Goal: Information Seeking & Learning: Learn about a topic

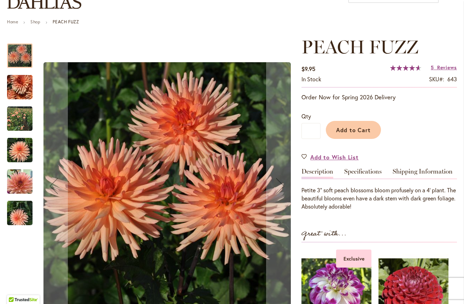
scroll to position [65, 0]
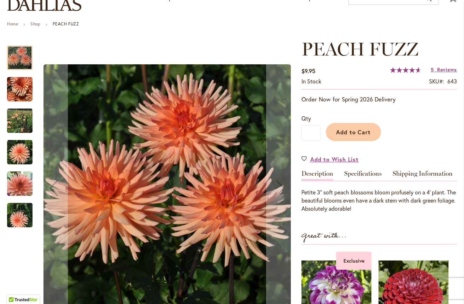
click at [18, 85] on img "PEACH FUZZ" at bounding box center [19, 89] width 51 height 38
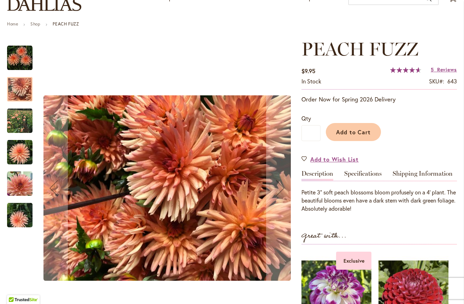
click at [21, 117] on img "PEACH FUZZ" at bounding box center [19, 120] width 25 height 25
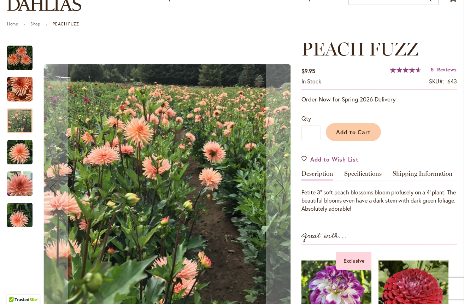
click at [21, 144] on img "PEACH FUZZ" at bounding box center [19, 152] width 25 height 25
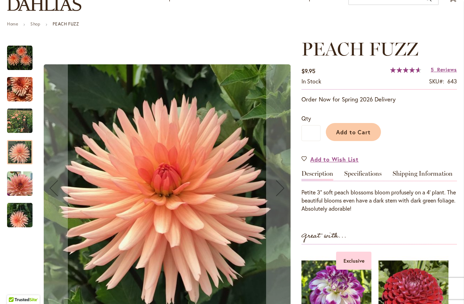
click at [17, 177] on img "PEACH FUZZ" at bounding box center [19, 183] width 25 height 25
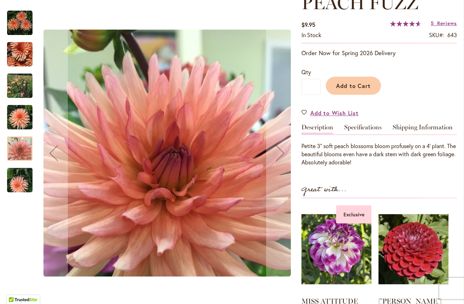
scroll to position [112, 0]
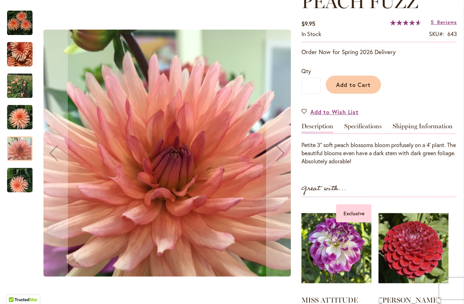
click at [21, 150] on div at bounding box center [19, 148] width 25 height 24
click at [13, 179] on img "PEACH FUZZ" at bounding box center [19, 180] width 51 height 38
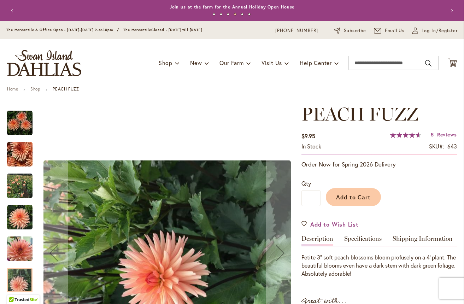
scroll to position [0, 0]
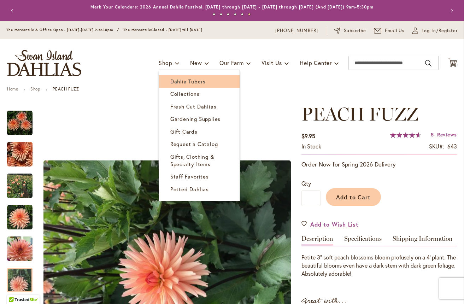
click at [178, 81] on span "Dahlia Tubers" at bounding box center [187, 81] width 35 height 7
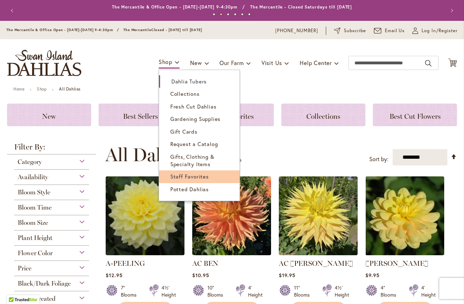
click at [174, 178] on span "Staff Favorites" at bounding box center [189, 176] width 39 height 7
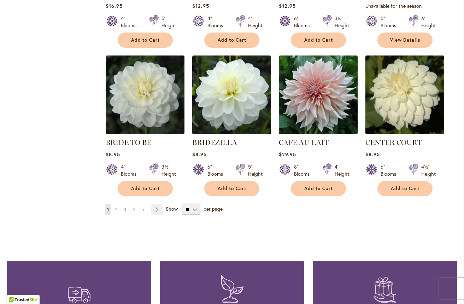
scroll to position [552, 0]
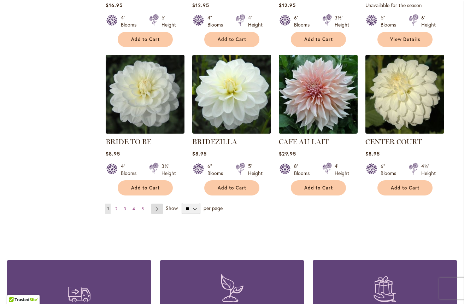
click at [158, 208] on link "Page Next" at bounding box center [157, 209] width 12 height 11
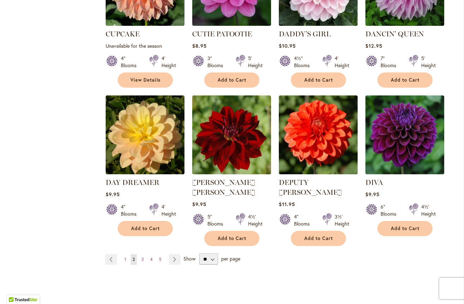
scroll to position [532, 0]
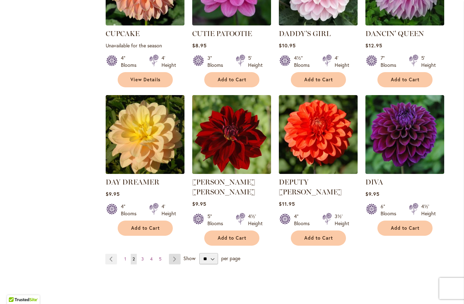
click at [174, 254] on link "Page Next" at bounding box center [175, 259] width 12 height 11
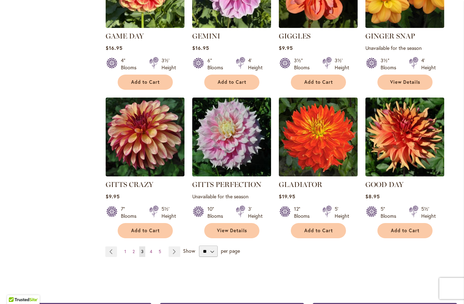
scroll to position [520, 0]
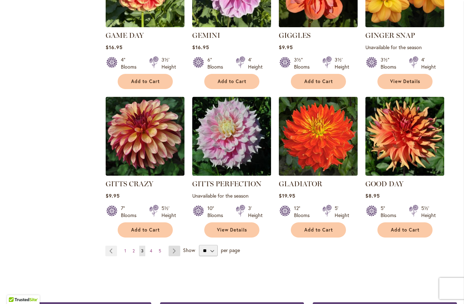
click at [174, 250] on link "Page Next" at bounding box center [175, 251] width 12 height 11
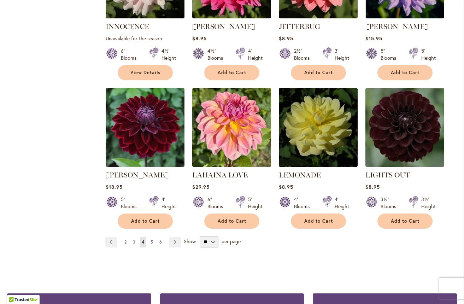
scroll to position [530, 0]
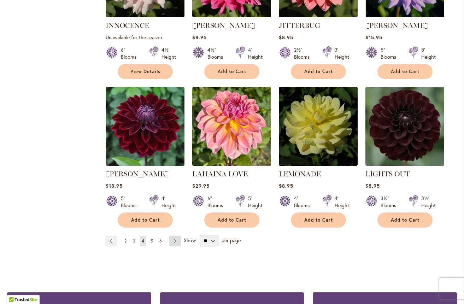
click at [176, 240] on link "Page Next" at bounding box center [175, 241] width 12 height 11
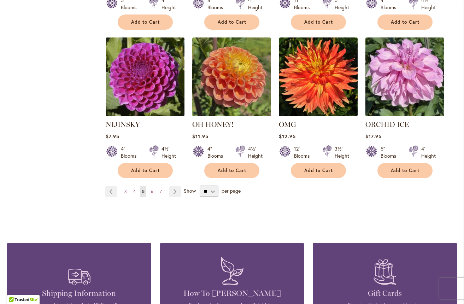
scroll to position [571, 0]
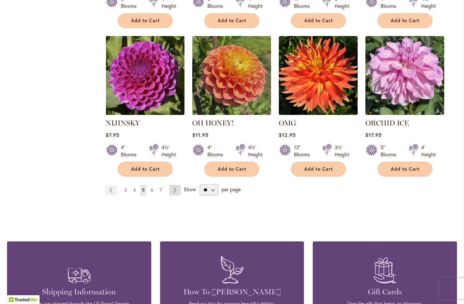
click at [176, 188] on link "Page Next" at bounding box center [175, 190] width 12 height 11
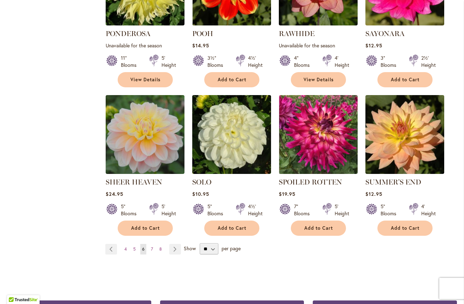
scroll to position [532, 0]
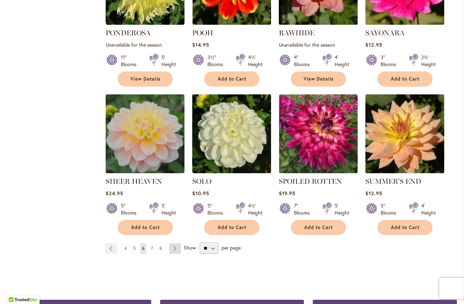
click at [175, 243] on link "Page Next" at bounding box center [175, 248] width 12 height 11
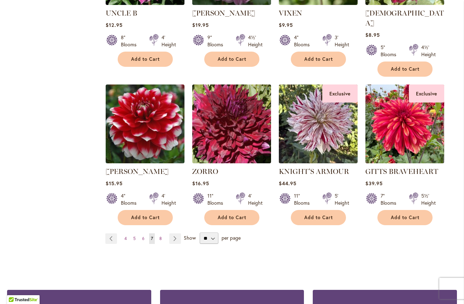
scroll to position [544, 0]
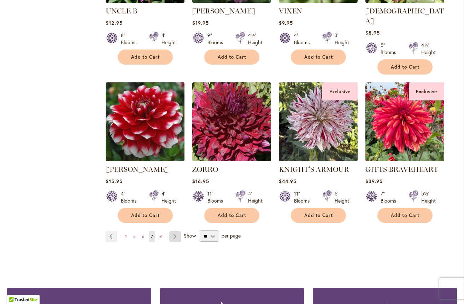
click at [175, 231] on link "Page Next" at bounding box center [175, 236] width 12 height 11
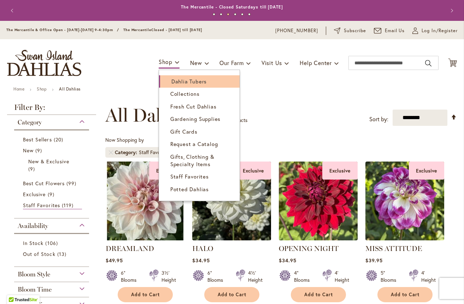
click at [177, 81] on span "Dahlia Tubers" at bounding box center [188, 81] width 35 height 7
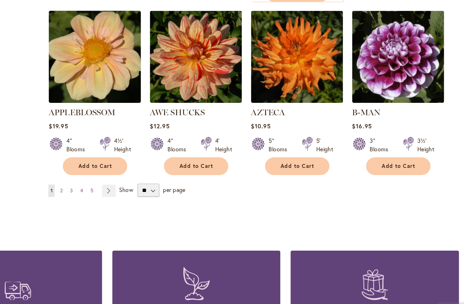
scroll to position [611, 0]
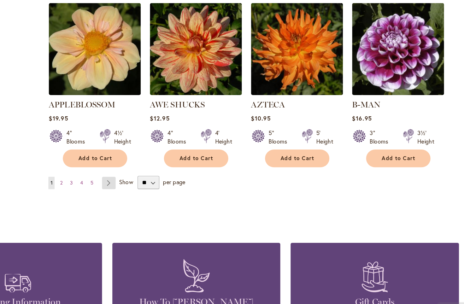
click at [151, 169] on link "Page Next" at bounding box center [157, 174] width 12 height 11
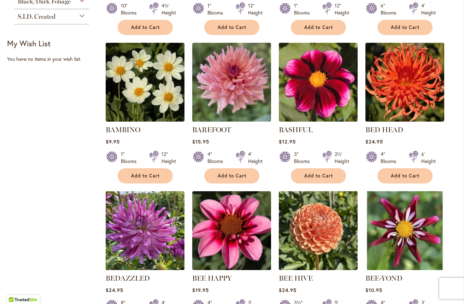
scroll to position [283, 0]
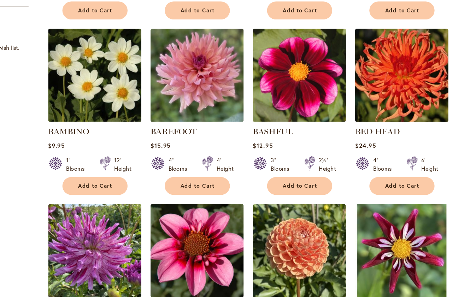
click at [363, 66] on img at bounding box center [404, 81] width 83 height 83
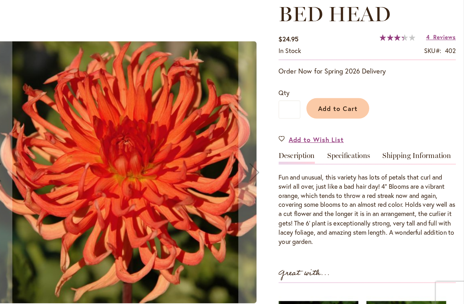
scroll to position [71, 0]
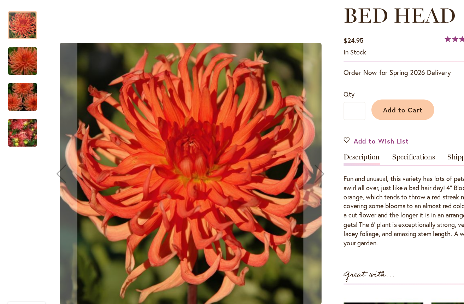
click at [22, 67] on img "BED HEAD" at bounding box center [19, 84] width 51 height 34
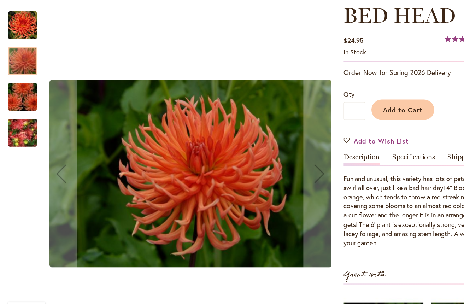
click at [18, 98] on img "BED HEAD" at bounding box center [19, 115] width 51 height 34
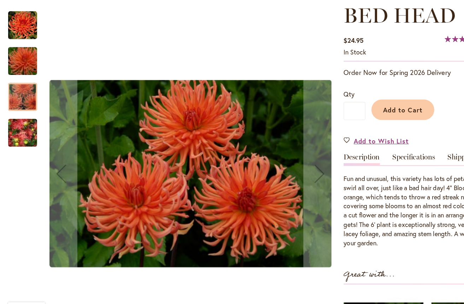
click at [18, 128] on img "BED HEAD" at bounding box center [19, 147] width 51 height 38
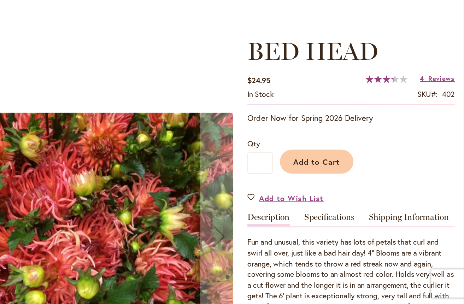
scroll to position [0, 0]
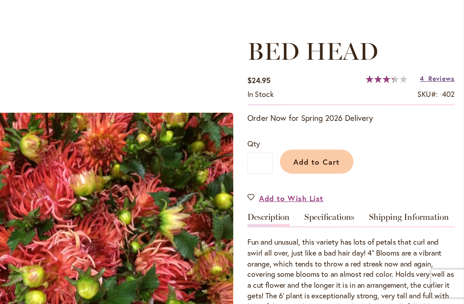
click at [437, 131] on span "Reviews" at bounding box center [447, 134] width 20 height 7
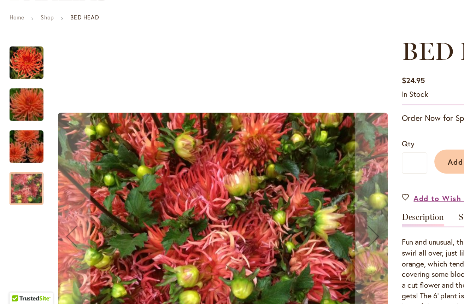
click at [19, 110] on img "BED HEAD" at bounding box center [19, 122] width 25 height 25
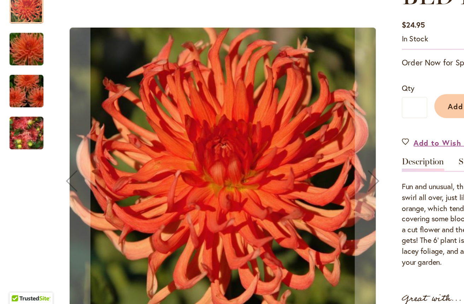
scroll to position [43, 0]
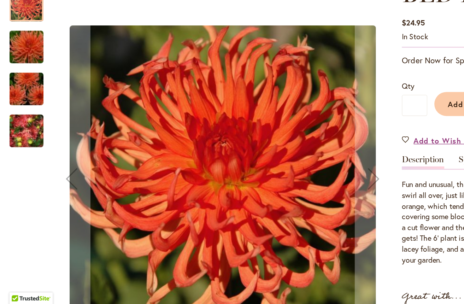
click at [18, 94] on img "BED HEAD" at bounding box center [19, 111] width 51 height 34
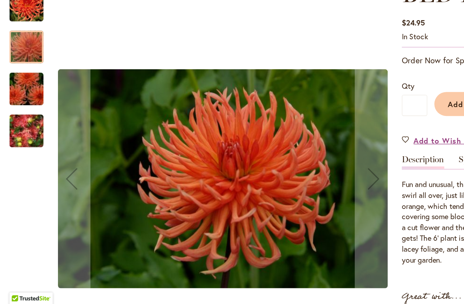
click at [20, 126] on img "BED HEAD" at bounding box center [19, 143] width 51 height 34
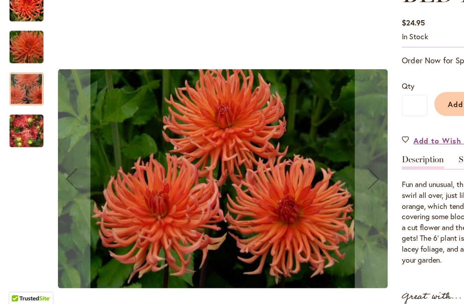
click at [21, 155] on img "BED HEAD" at bounding box center [19, 174] width 51 height 38
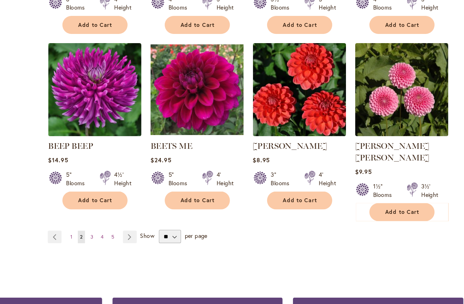
scroll to position [569, 0]
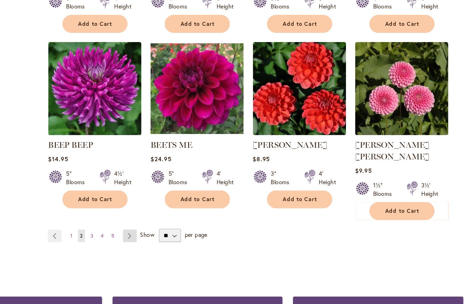
click at [169, 212] on link "Page Next" at bounding box center [175, 217] width 12 height 11
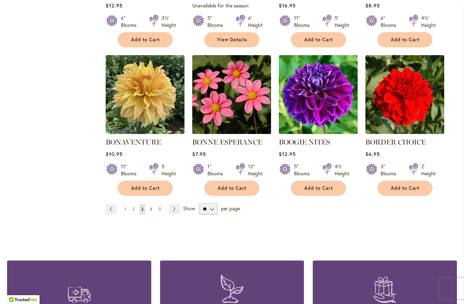
scroll to position [571, 0]
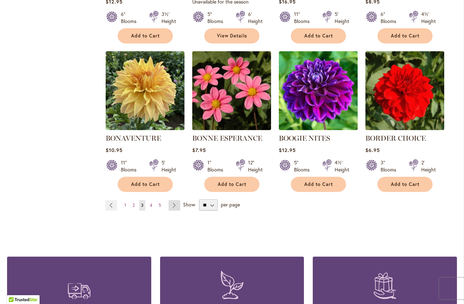
click at [176, 205] on link "Page Next" at bounding box center [175, 205] width 12 height 11
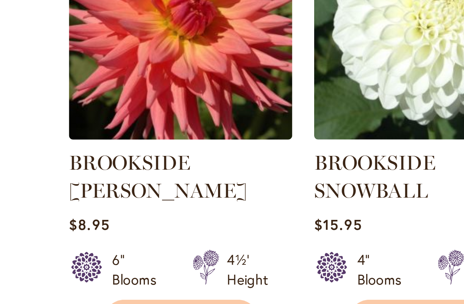
scroll to position [263, 0]
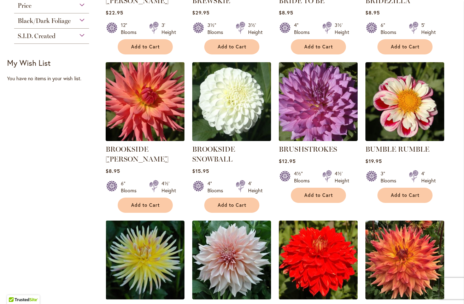
click at [131, 125] on img at bounding box center [145, 101] width 83 height 83
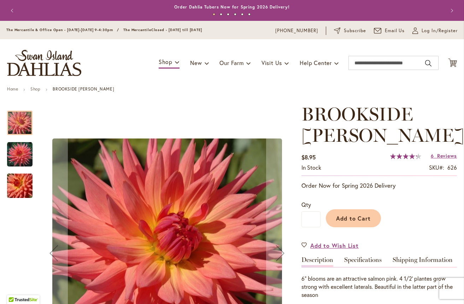
click at [21, 160] on img "BROOKSIDE CHERI" at bounding box center [19, 154] width 25 height 25
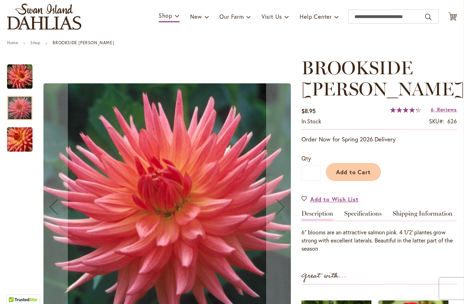
scroll to position [46, 0]
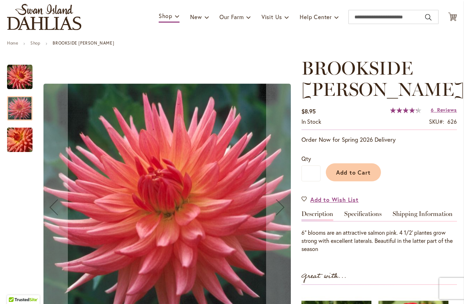
click at [18, 139] on img "BROOKSIDE CHERI" at bounding box center [19, 140] width 51 height 34
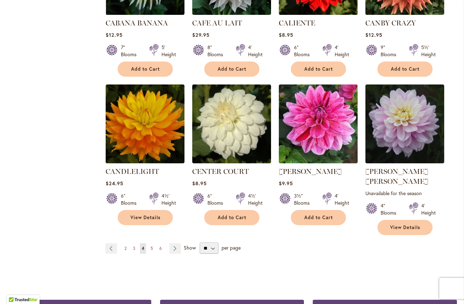
scroll to position [567, 0]
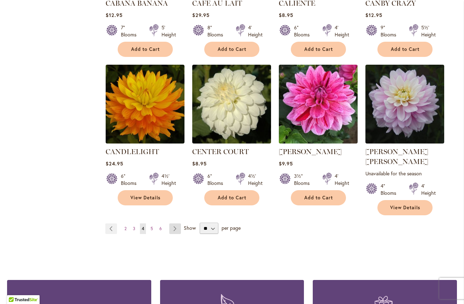
click at [175, 223] on link "Page Next" at bounding box center [175, 228] width 12 height 11
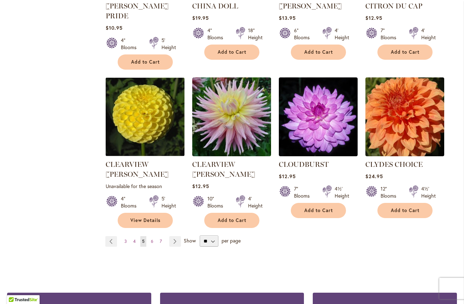
scroll to position [565, 0]
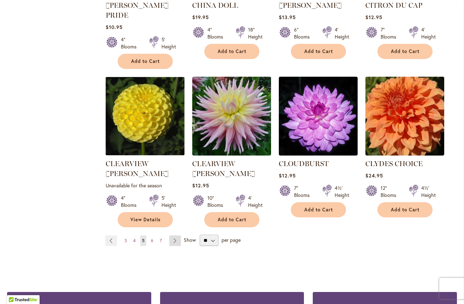
click at [174, 235] on link "Page Next" at bounding box center [175, 240] width 12 height 11
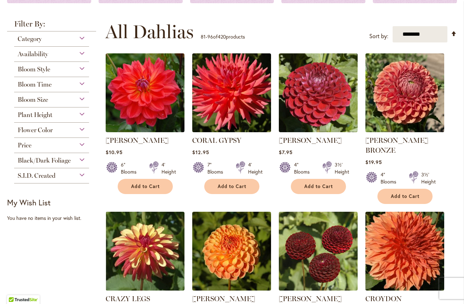
scroll to position [125, 0]
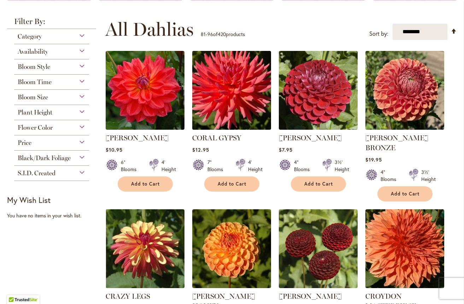
click at [240, 109] on img at bounding box center [231, 90] width 83 height 83
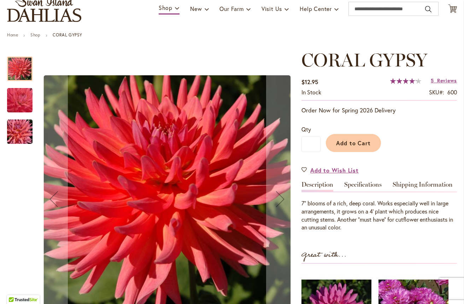
scroll to position [56, 0]
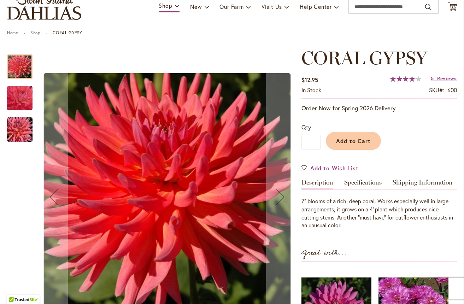
click at [17, 99] on img "CORAL GYPSY" at bounding box center [20, 98] width 50 height 49
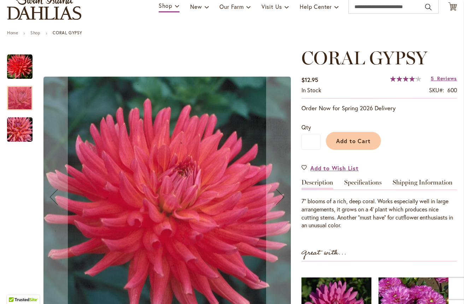
click at [16, 129] on img "CORAL GYPSY" at bounding box center [19, 130] width 51 height 34
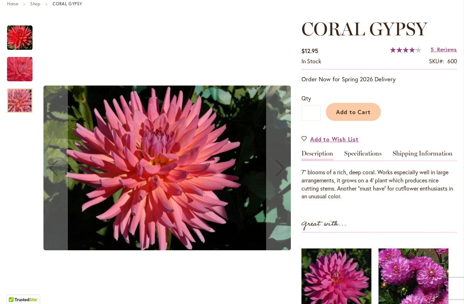
scroll to position [95, 0]
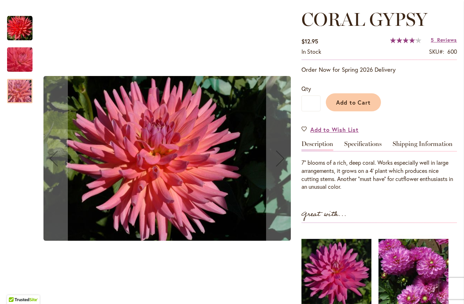
click at [18, 27] on img "CORAL GYPSY" at bounding box center [19, 28] width 25 height 25
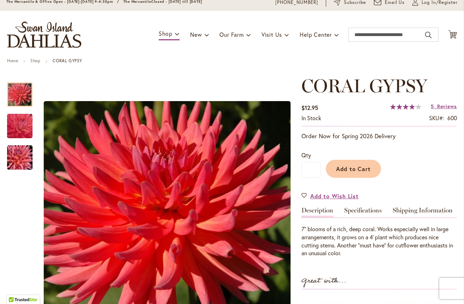
scroll to position [27, 0]
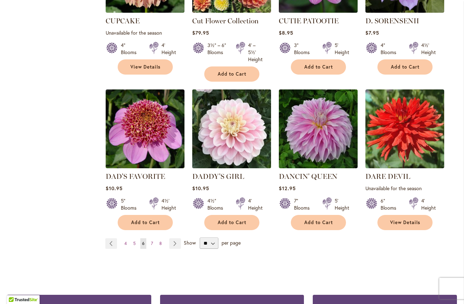
scroll to position [562, 0]
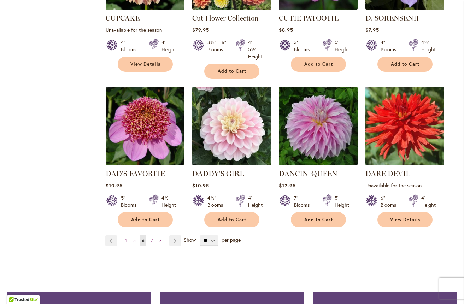
click at [400, 119] on img at bounding box center [404, 126] width 83 height 83
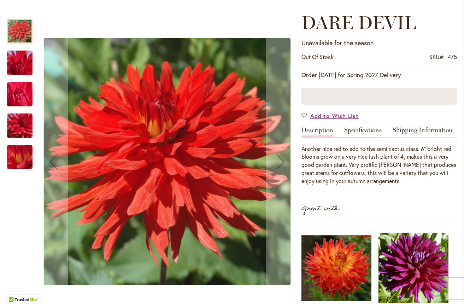
scroll to position [89, 0]
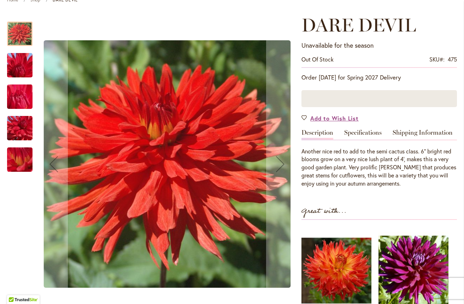
click at [17, 68] on img "DARE DEVIL" at bounding box center [19, 65] width 51 height 38
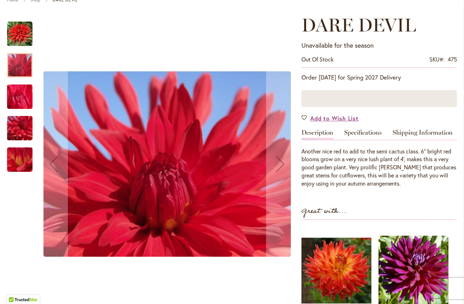
click at [18, 100] on img "DARE DEVIL" at bounding box center [19, 97] width 51 height 38
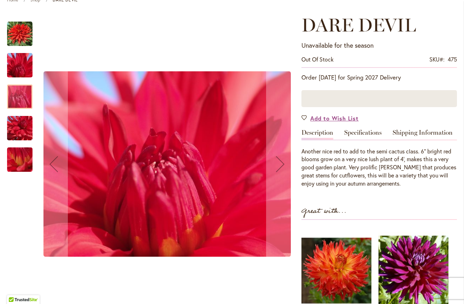
click at [16, 127] on img "DARE DEVIL" at bounding box center [19, 128] width 51 height 38
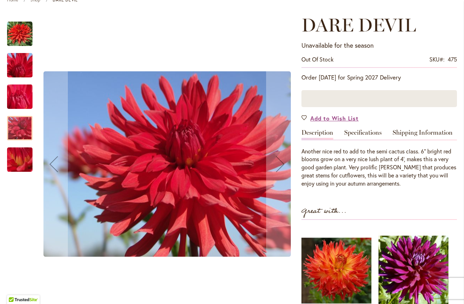
click at [21, 166] on img "DARE DEVIL" at bounding box center [19, 160] width 51 height 38
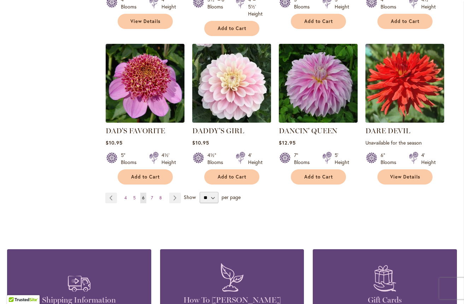
scroll to position [606, 0]
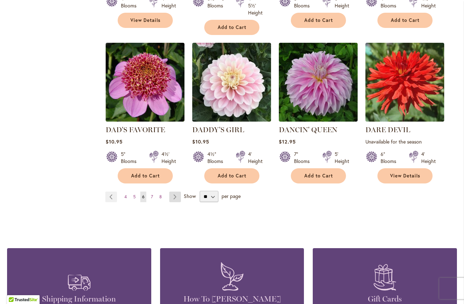
click at [176, 192] on link "Page Next" at bounding box center [175, 197] width 12 height 11
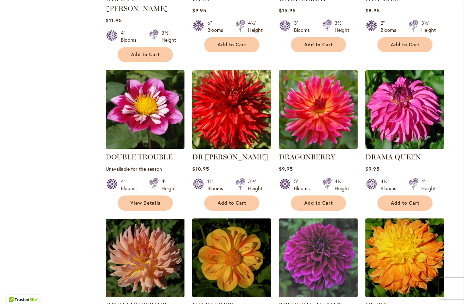
scroll to position [423, 0]
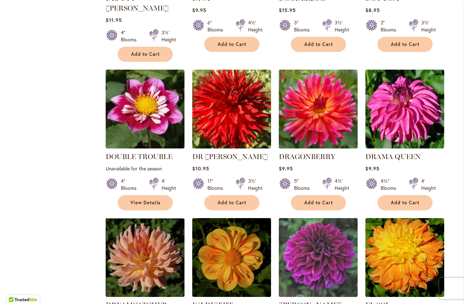
click at [298, 98] on img at bounding box center [318, 109] width 83 height 83
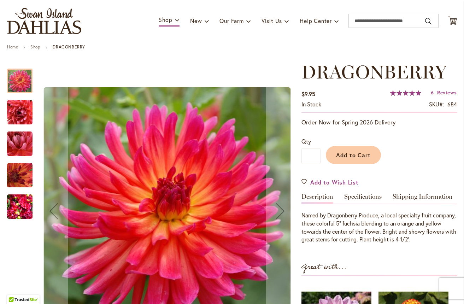
scroll to position [44, 0]
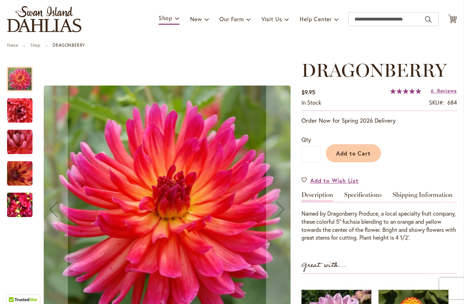
click at [13, 106] on img "DRAGONBERRY" at bounding box center [19, 110] width 25 height 25
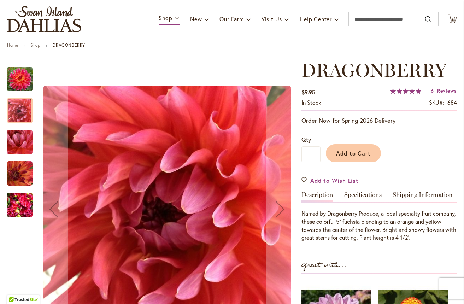
click at [16, 143] on img "DRAGONBERRY" at bounding box center [19, 141] width 25 height 25
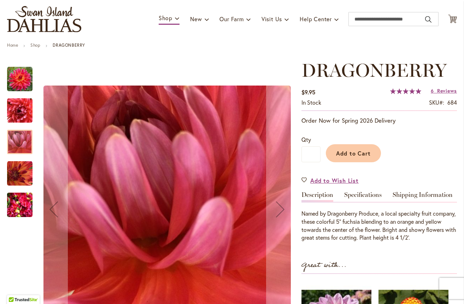
click at [21, 175] on img "DRAGONBERRY" at bounding box center [19, 173] width 25 height 25
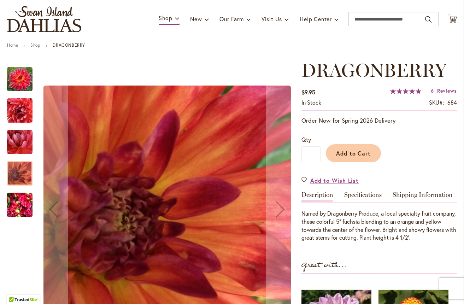
click at [18, 206] on img "DRAGONBERRY" at bounding box center [19, 205] width 25 height 34
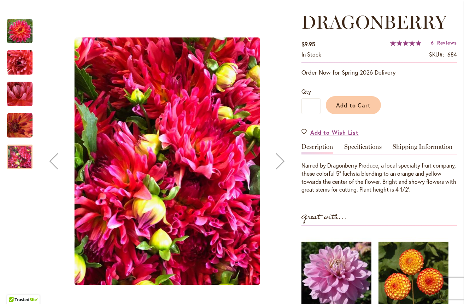
scroll to position [92, 0]
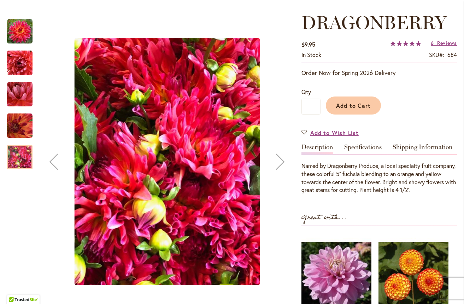
click at [16, 62] on img "DRAGONBERRY" at bounding box center [19, 62] width 25 height 25
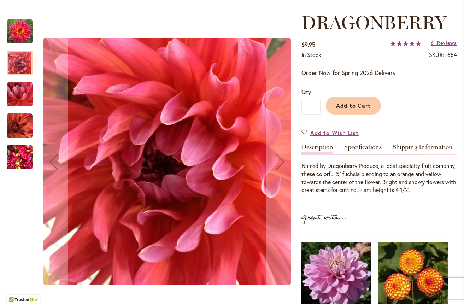
click at [16, 31] on img "DRAGONBERRY" at bounding box center [19, 31] width 25 height 25
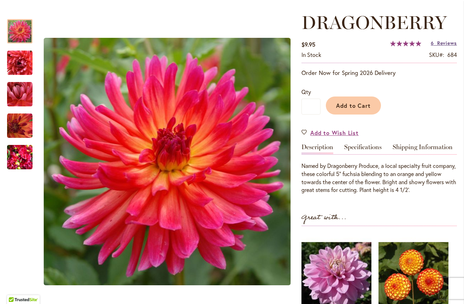
click at [441, 43] on span "Reviews" at bounding box center [447, 43] width 20 height 7
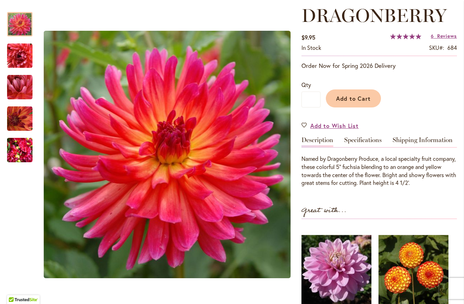
scroll to position [97, 0]
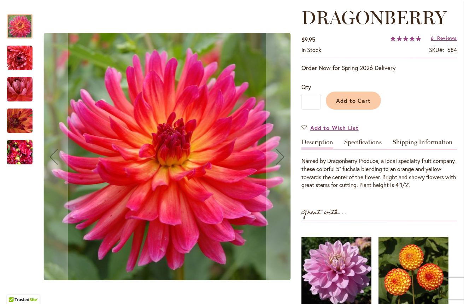
click at [19, 59] on img "DRAGONBERRY" at bounding box center [19, 57] width 25 height 25
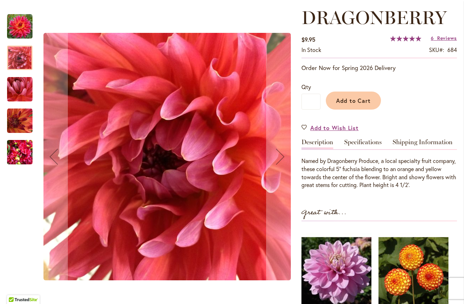
click at [20, 94] on img "DRAGONBERRY" at bounding box center [19, 89] width 25 height 25
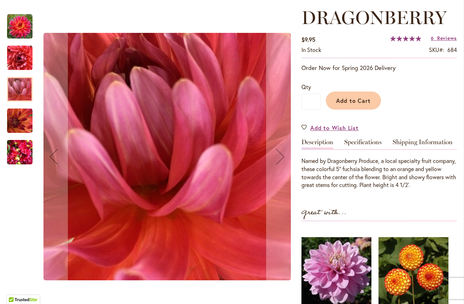
click at [18, 123] on img "DRAGONBERRY" at bounding box center [19, 120] width 25 height 25
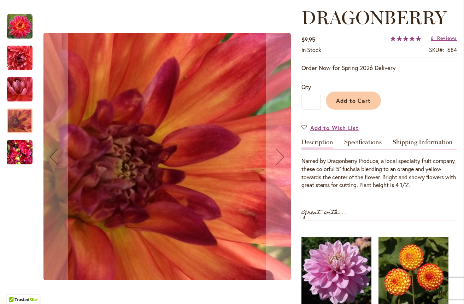
click at [20, 153] on img "DRAGONBERRY" at bounding box center [19, 152] width 25 height 34
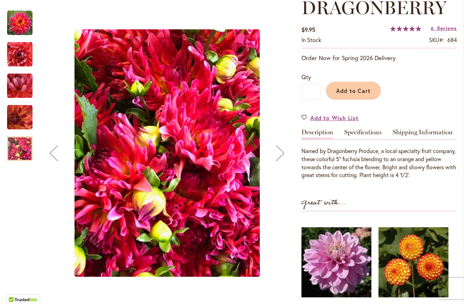
scroll to position [108, 0]
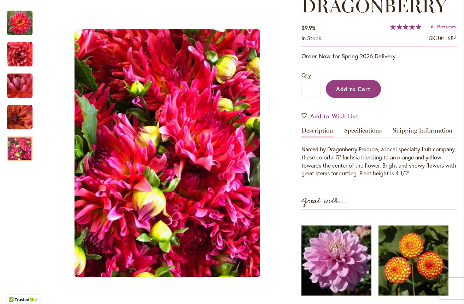
click at [361, 88] on span "Add to Cart" at bounding box center [353, 88] width 35 height 7
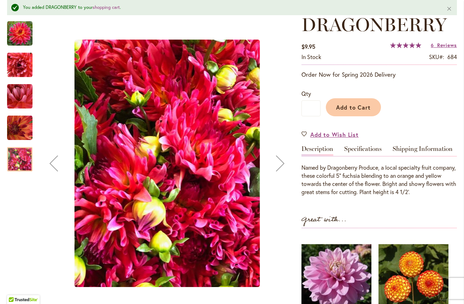
click at [19, 38] on img "DRAGONBERRY" at bounding box center [19, 33] width 25 height 25
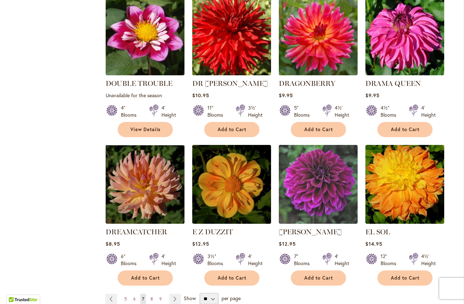
scroll to position [525, 0]
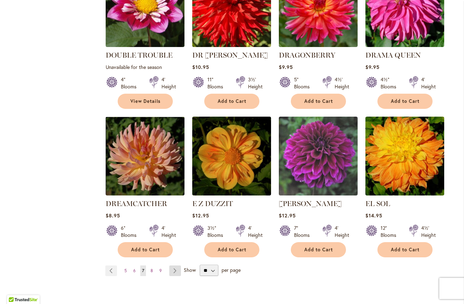
click at [174, 265] on link "Page Next" at bounding box center [175, 270] width 12 height 11
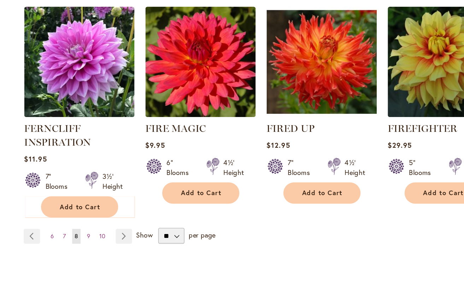
scroll to position [589, 0]
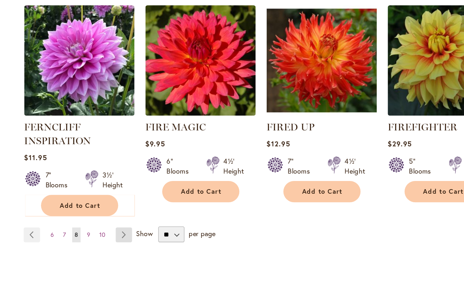
click at [171, 209] on link "Page Next" at bounding box center [177, 214] width 12 height 11
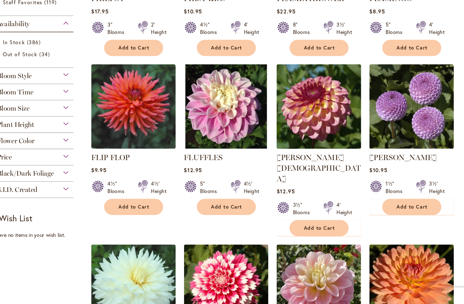
scroll to position [256, 0]
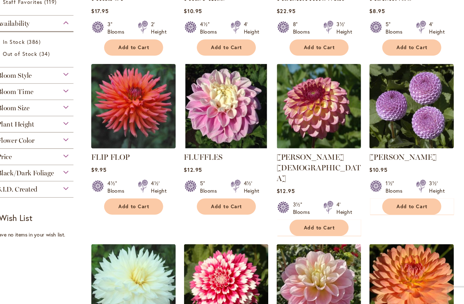
click at [112, 97] on img at bounding box center [145, 109] width 83 height 83
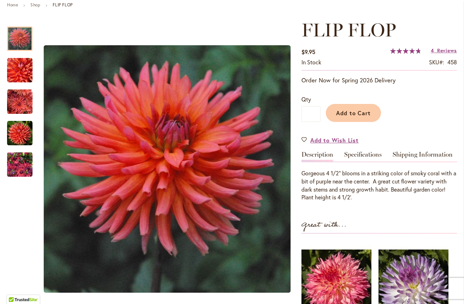
scroll to position [83, 0]
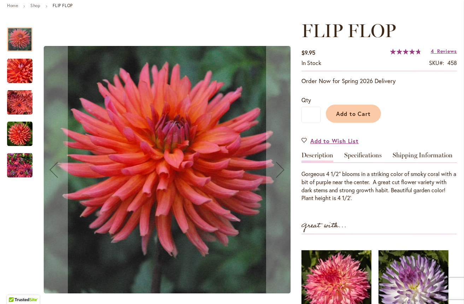
click at [20, 68] on img "FLIP FLOP" at bounding box center [19, 70] width 25 height 25
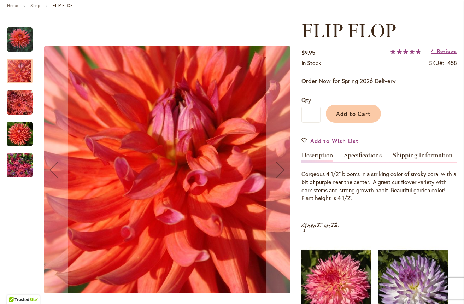
click at [17, 98] on img "FLIP FLOP" at bounding box center [19, 102] width 25 height 25
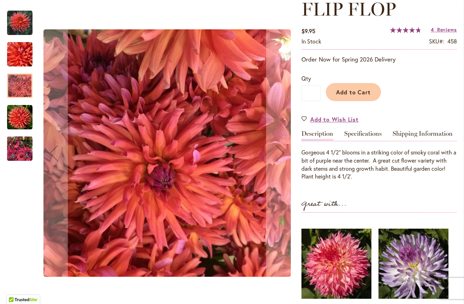
scroll to position [109, 0]
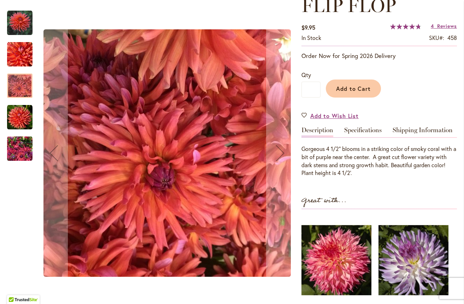
click at [19, 118] on img "FLIP FLOP" at bounding box center [19, 117] width 25 height 25
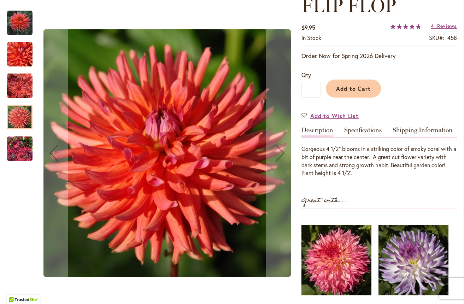
click at [18, 153] on img "FLIP FLOP" at bounding box center [19, 149] width 25 height 34
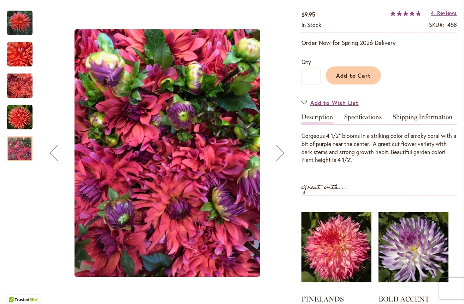
scroll to position [118, 0]
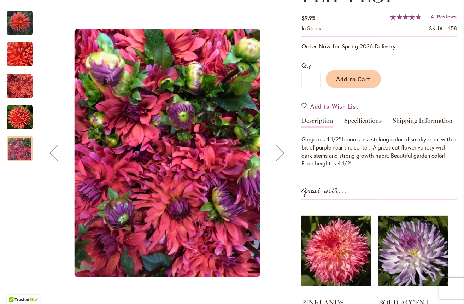
click at [24, 24] on img "FLIP FLOP" at bounding box center [19, 22] width 25 height 25
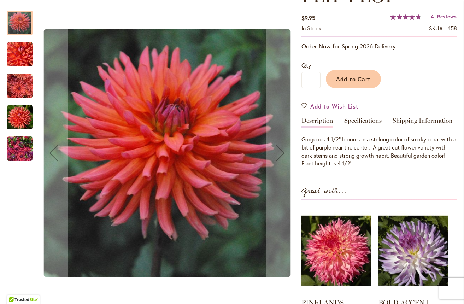
click at [21, 84] on img "FLIP FLOP" at bounding box center [19, 85] width 25 height 25
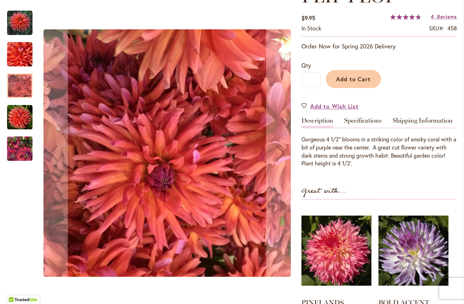
click at [17, 117] on img "FLIP FLOP" at bounding box center [19, 117] width 25 height 25
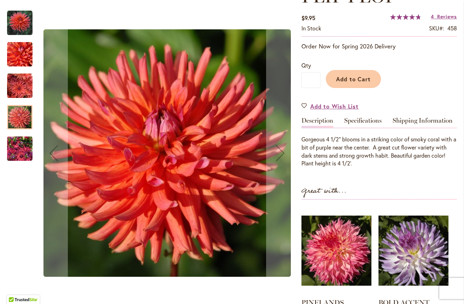
click at [15, 148] on img "FLIP FLOP" at bounding box center [19, 149] width 25 height 34
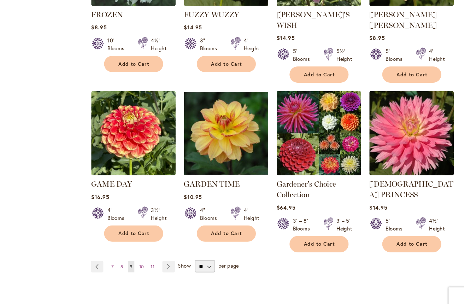
scroll to position [557, 0]
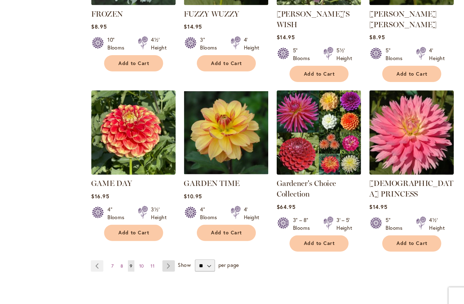
click at [172, 253] on link "Page Next" at bounding box center [178, 258] width 12 height 11
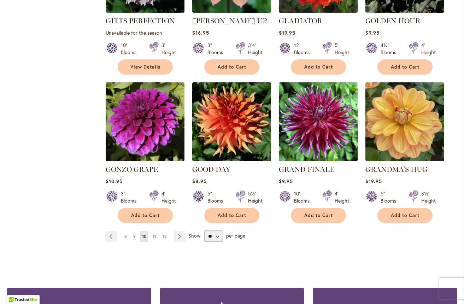
scroll to position [550, 0]
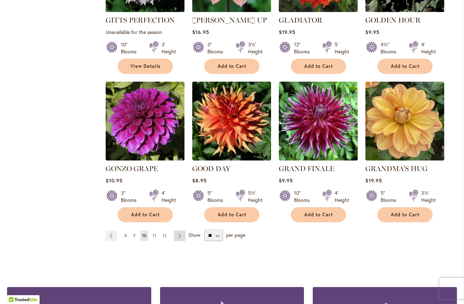
click at [179, 230] on link "Page Next" at bounding box center [180, 235] width 12 height 11
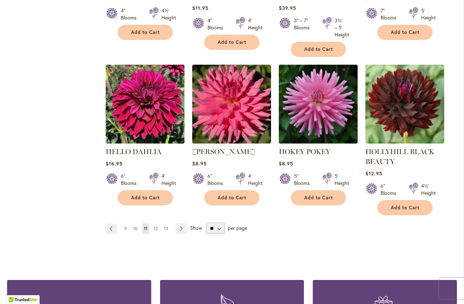
scroll to position [594, 0]
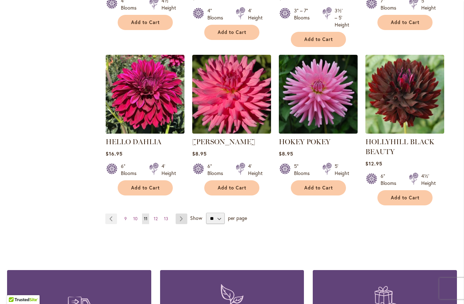
click at [181, 215] on link "Page Next" at bounding box center [182, 219] width 12 height 11
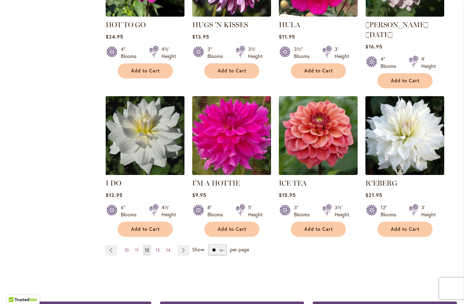
scroll to position [537, 0]
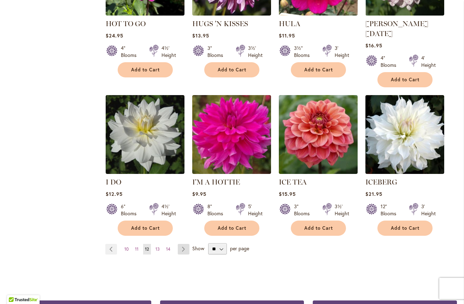
click at [182, 244] on link "Page Next" at bounding box center [184, 249] width 12 height 11
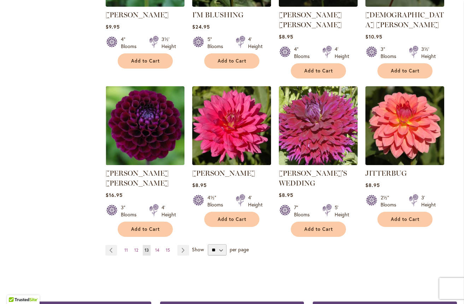
scroll to position [553, 0]
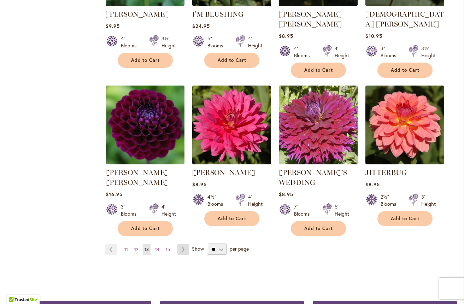
click at [183, 244] on link "Page Next" at bounding box center [183, 249] width 12 height 11
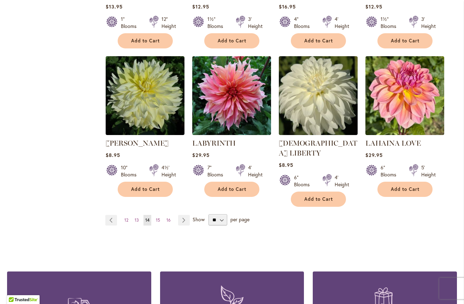
scroll to position [567, 0]
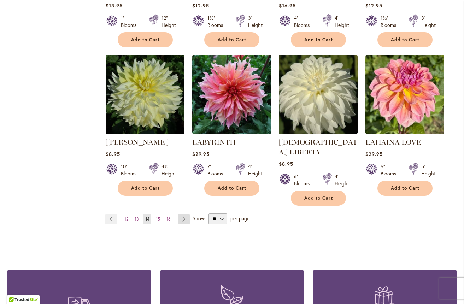
click at [183, 214] on link "Page Next" at bounding box center [184, 219] width 12 height 11
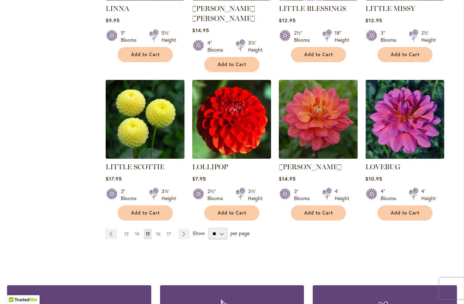
scroll to position [562, 0]
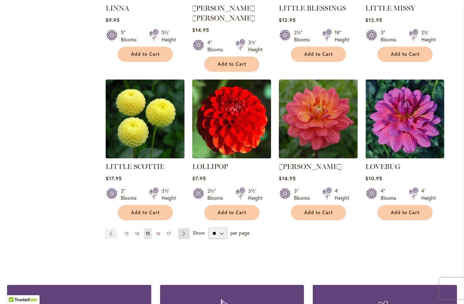
click at [181, 228] on link "Page Next" at bounding box center [184, 233] width 12 height 11
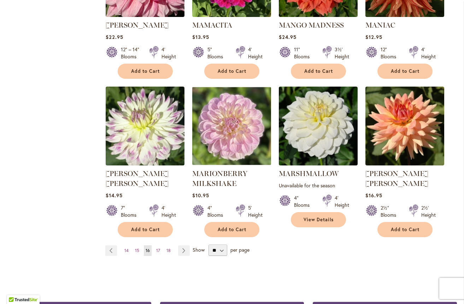
scroll to position [546, 0]
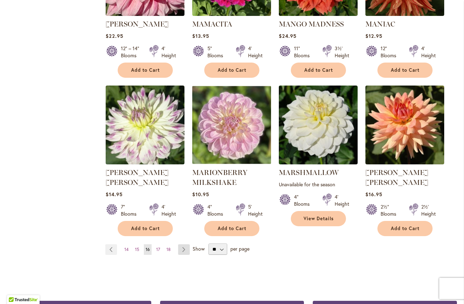
click at [182, 244] on link "Page Next" at bounding box center [184, 249] width 12 height 11
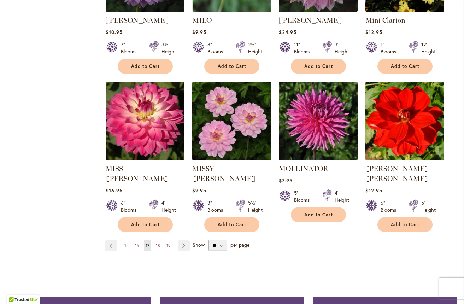
scroll to position [543, 0]
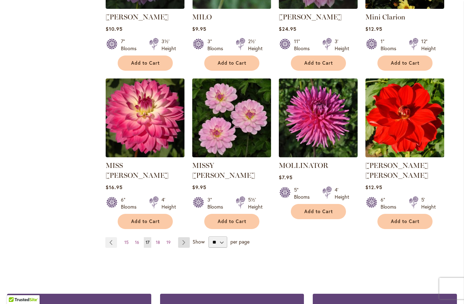
click at [183, 237] on link "Page Next" at bounding box center [184, 242] width 12 height 11
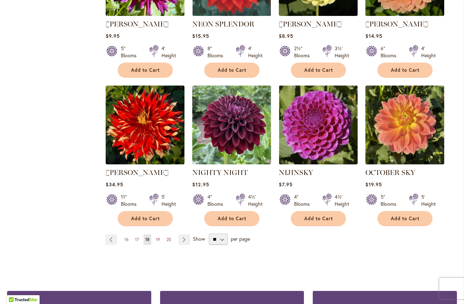
scroll to position [546, 0]
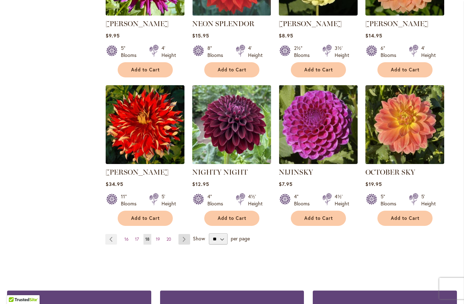
click at [183, 234] on link "Page Next" at bounding box center [185, 239] width 12 height 11
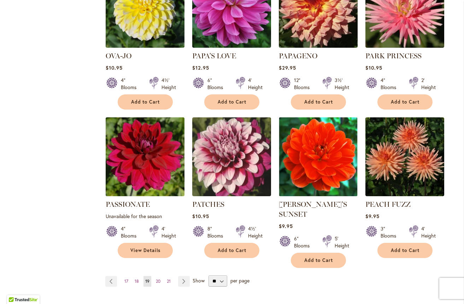
scroll to position [516, 0]
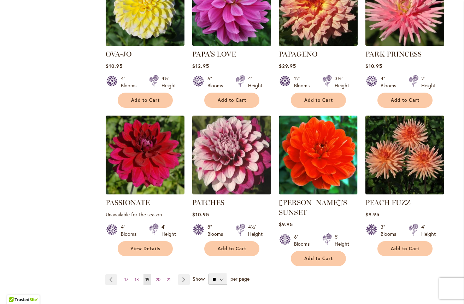
click at [183, 274] on link "Page Next" at bounding box center [184, 279] width 12 height 11
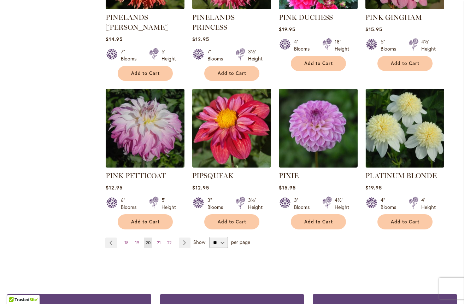
scroll to position [563, 0]
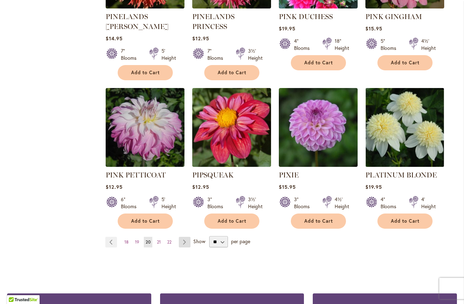
click at [183, 237] on link "Page Next" at bounding box center [185, 242] width 12 height 11
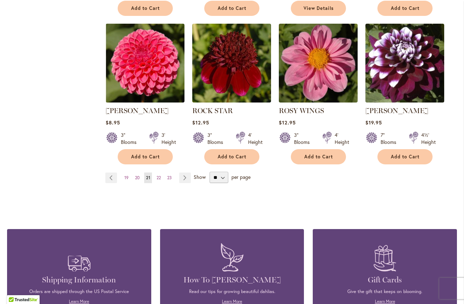
scroll to position [608, 0]
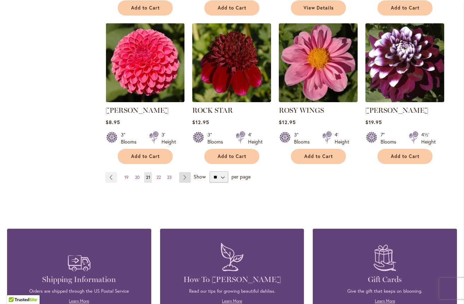
click at [186, 175] on link "Page Next" at bounding box center [185, 177] width 12 height 11
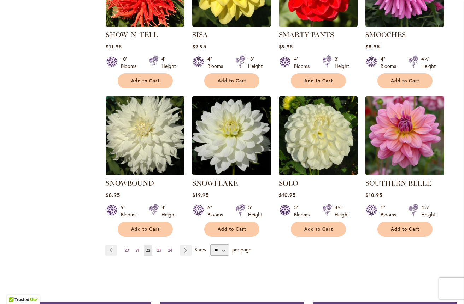
scroll to position [542, 0]
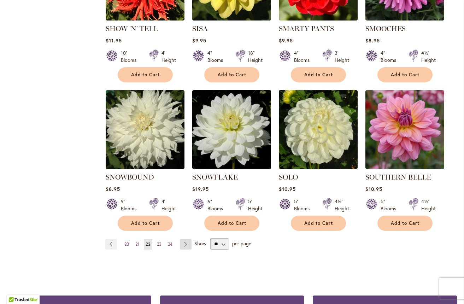
click at [185, 239] on link "Page Next" at bounding box center [186, 244] width 12 height 11
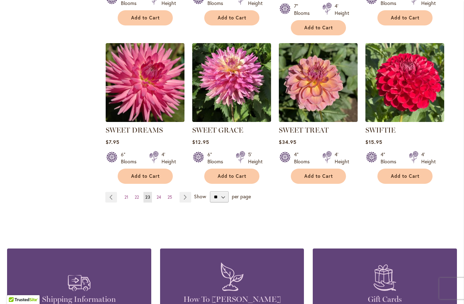
scroll to position [589, 0]
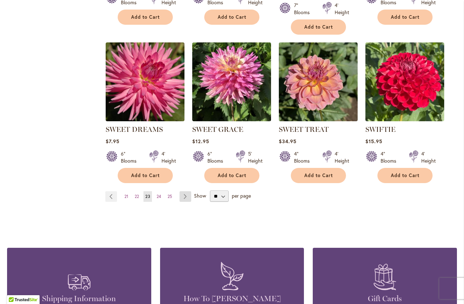
click at [186, 199] on link "Page Next" at bounding box center [186, 196] width 12 height 11
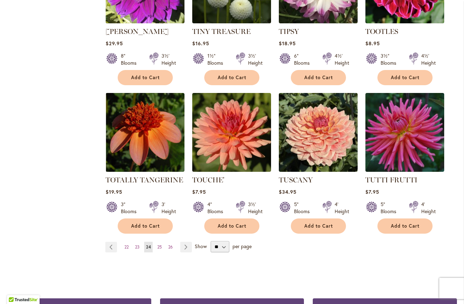
scroll to position [540, 0]
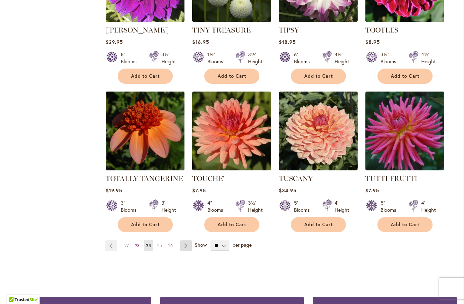
click at [186, 240] on link "Page Next" at bounding box center [186, 245] width 12 height 11
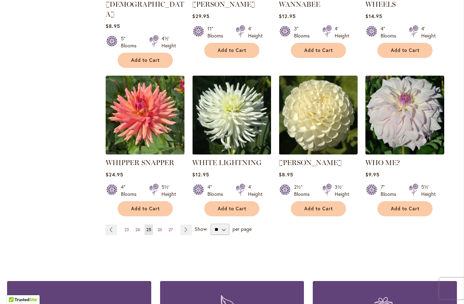
scroll to position [558, 0]
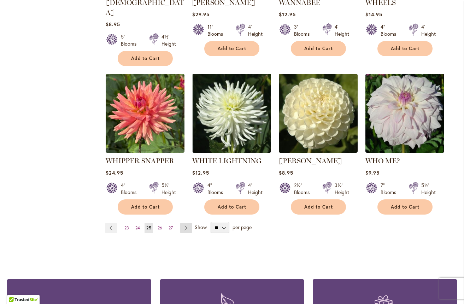
click at [188, 223] on link "Page Next" at bounding box center [186, 228] width 12 height 11
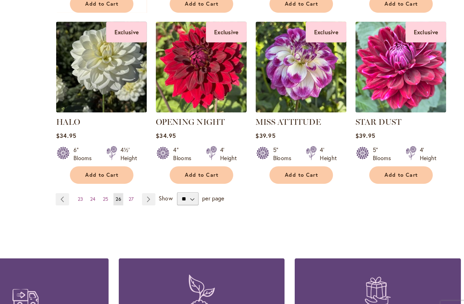
scroll to position [604, 0]
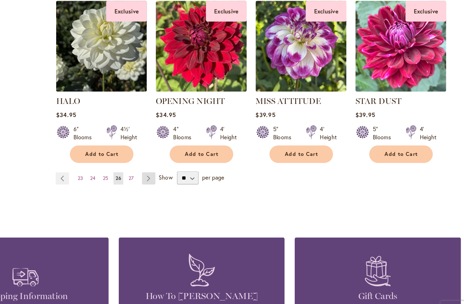
click at [180, 166] on link "Page Next" at bounding box center [186, 171] width 12 height 11
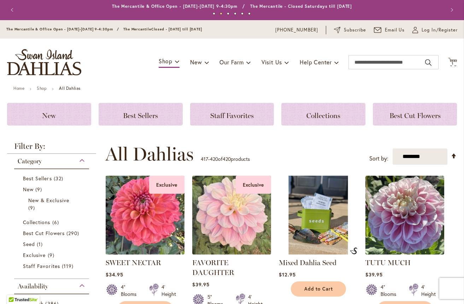
scroll to position [0, 0]
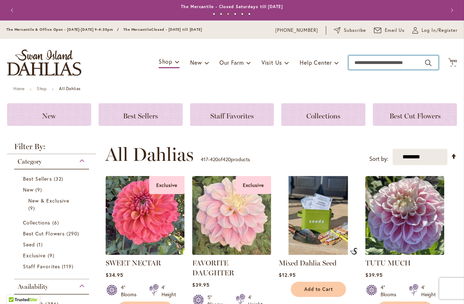
click at [383, 65] on input "Search" at bounding box center [394, 62] width 90 height 14
type input "******"
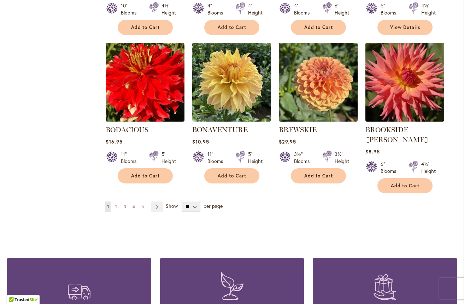
scroll to position [579, 0]
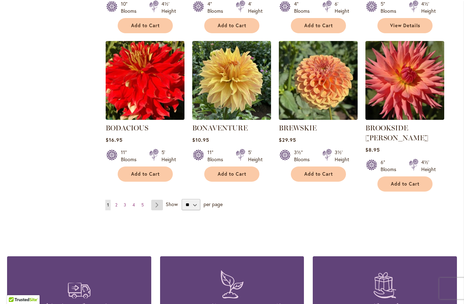
click at [158, 200] on link "Page Next" at bounding box center [157, 205] width 12 height 11
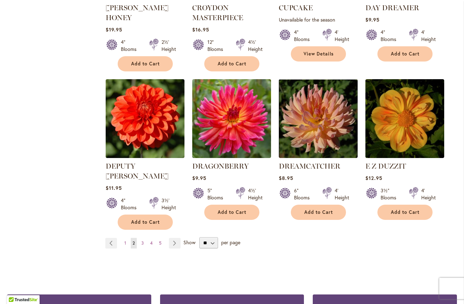
scroll to position [552, 0]
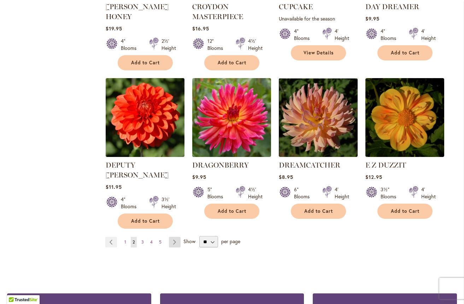
click at [171, 237] on link "Page Next" at bounding box center [175, 242] width 12 height 11
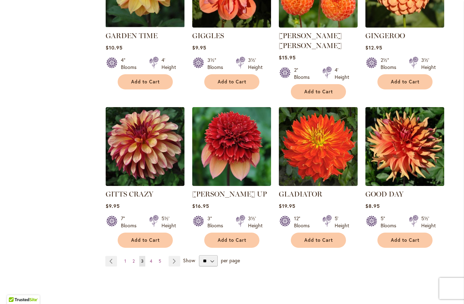
scroll to position [526, 0]
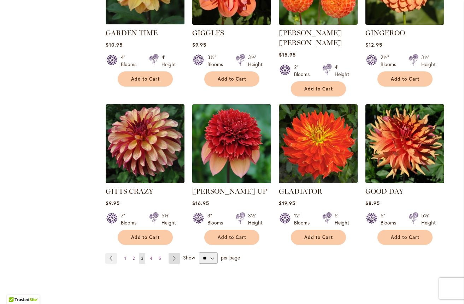
click at [174, 253] on link "Page Next" at bounding box center [175, 258] width 12 height 11
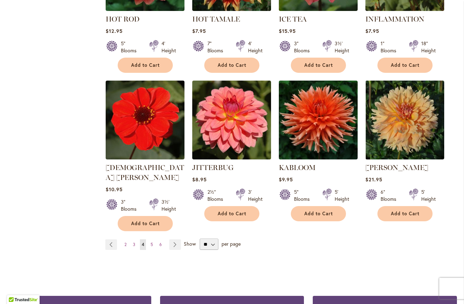
scroll to position [542, 0]
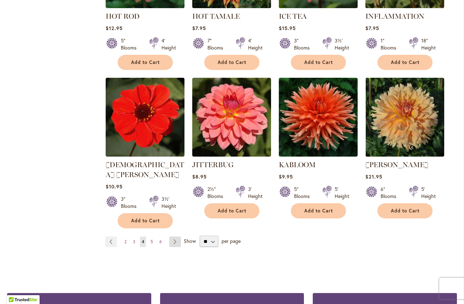
click at [174, 236] on link "Page Next" at bounding box center [175, 241] width 12 height 11
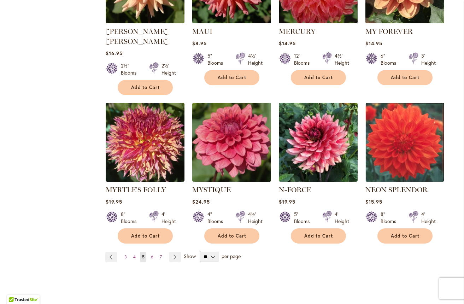
scroll to position [517, 0]
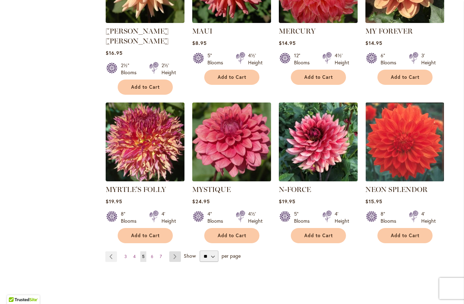
click at [176, 251] on link "Page Next" at bounding box center [175, 256] width 12 height 11
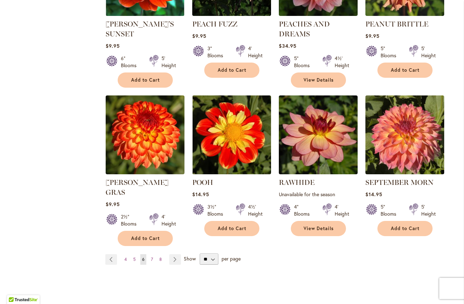
scroll to position [525, 0]
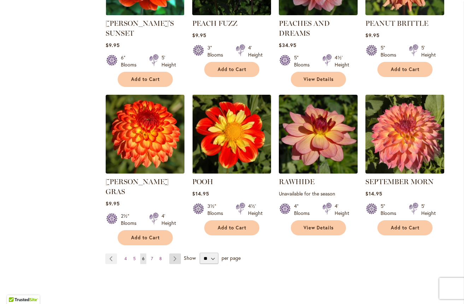
click at [177, 253] on link "Page Next" at bounding box center [175, 258] width 12 height 11
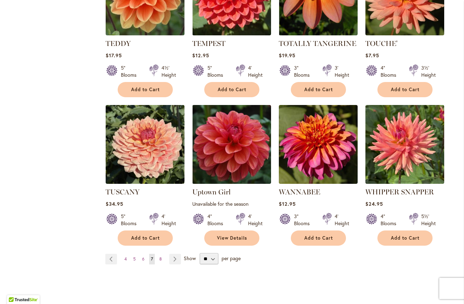
scroll to position [527, 0]
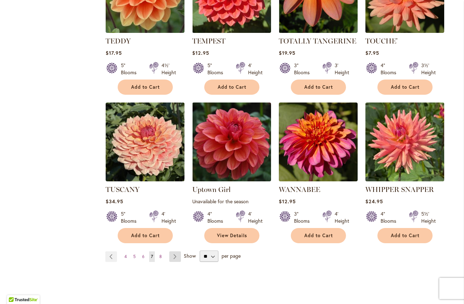
click at [175, 251] on link "Page Next" at bounding box center [175, 256] width 12 height 11
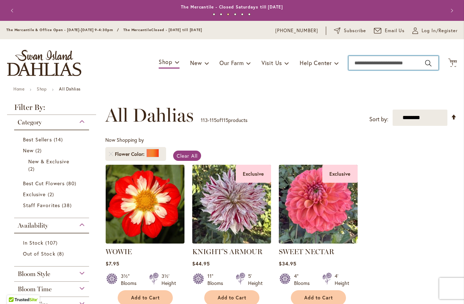
click at [364, 64] on input "Search" at bounding box center [394, 63] width 90 height 14
type input "*****"
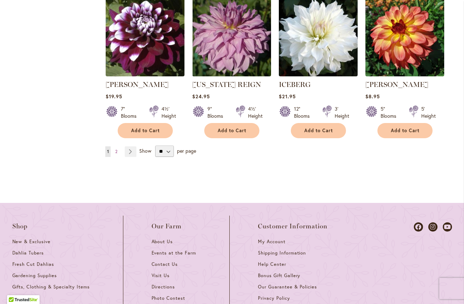
scroll to position [680, 0]
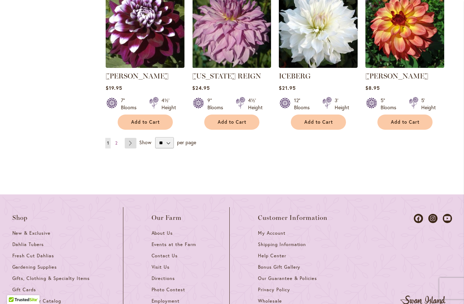
click at [131, 138] on link "Page Next" at bounding box center [131, 143] width 12 height 11
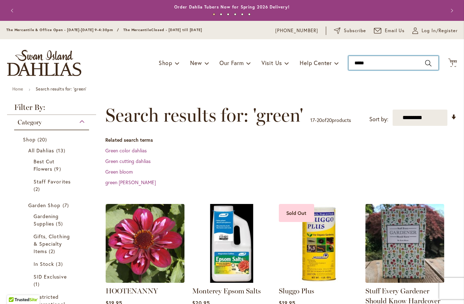
click at [376, 65] on input "*****" at bounding box center [394, 63] width 90 height 14
type input "*"
type input "****"
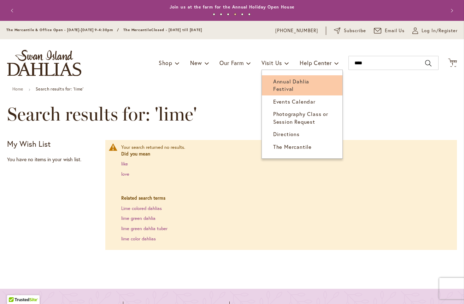
click at [283, 80] on span "Annual Dahlia Festival" at bounding box center [291, 85] width 36 height 14
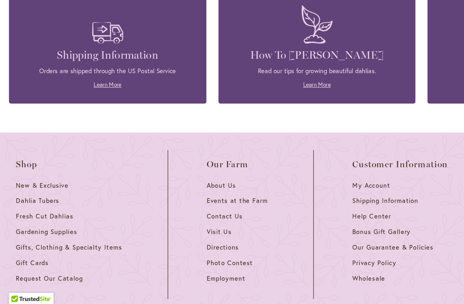
scroll to position [1857, 0]
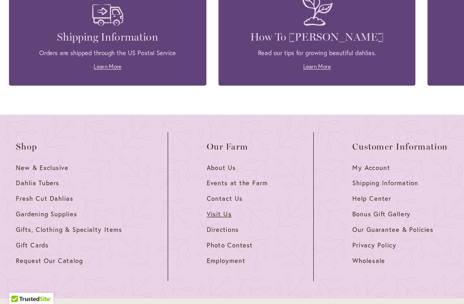
click at [164, 235] on span "Visit Us" at bounding box center [161, 238] width 18 height 6
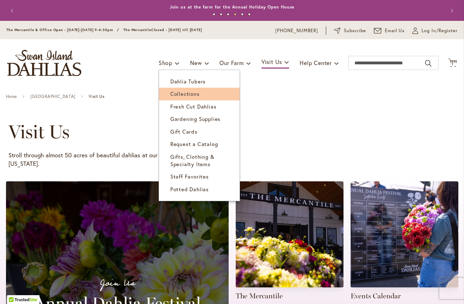
click at [177, 94] on span "Collections" at bounding box center [184, 93] width 29 height 7
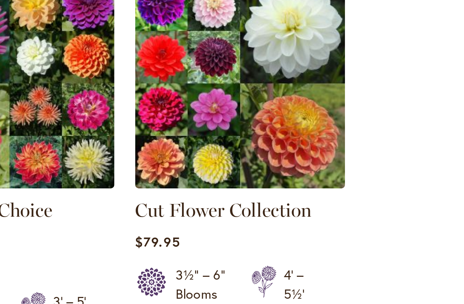
scroll to position [249, 0]
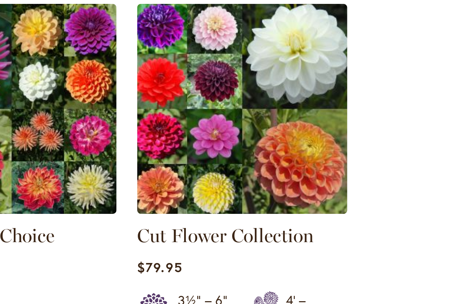
click at [190, 64] on img at bounding box center [231, 92] width 83 height 83
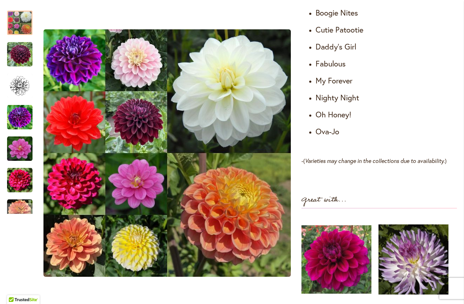
scroll to position [502, 0]
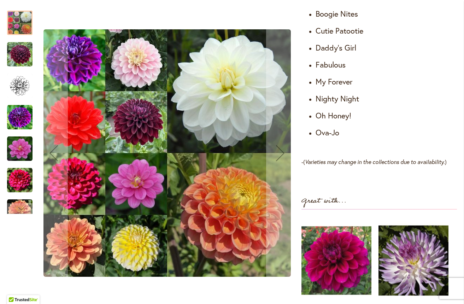
click at [14, 52] on img "Cut Flower Collection" at bounding box center [19, 54] width 25 height 25
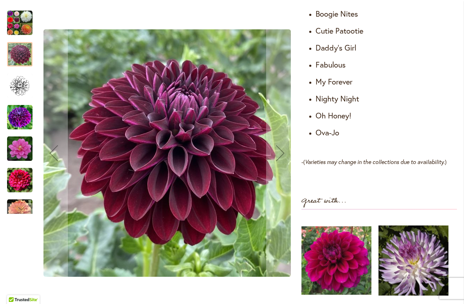
click at [15, 89] on img "Cut Flower Collection" at bounding box center [19, 85] width 25 height 25
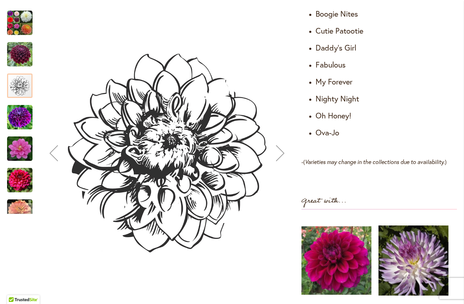
click at [20, 123] on img "Cut Flower Collection" at bounding box center [19, 117] width 25 height 25
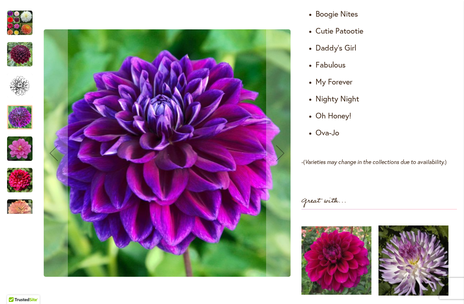
click at [22, 149] on img "Cut Flower Collection" at bounding box center [19, 148] width 25 height 25
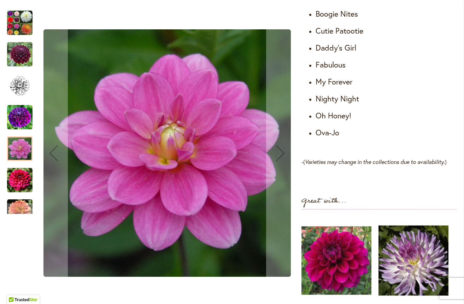
click at [22, 179] on img "Cut Flower Collection" at bounding box center [19, 180] width 25 height 25
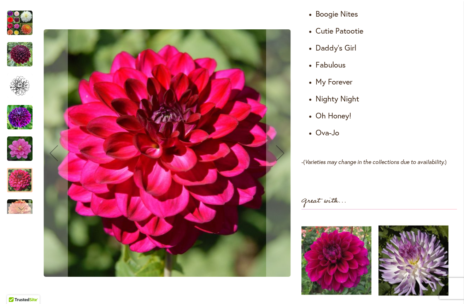
click at [20, 209] on div "Next" at bounding box center [19, 208] width 11 height 11
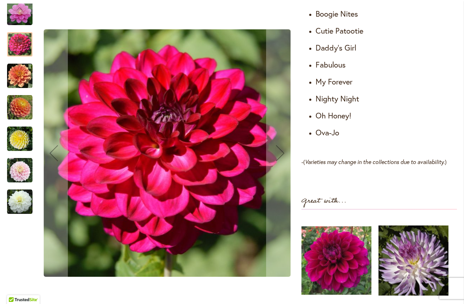
click at [19, 80] on img "Cut Flower Collection" at bounding box center [19, 75] width 25 height 25
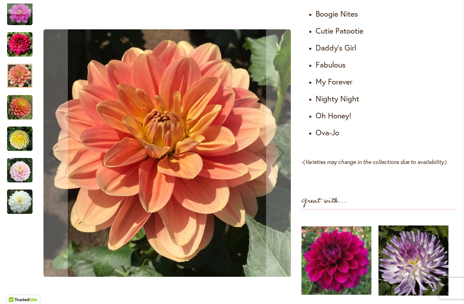
click at [21, 109] on img "Cut Flower Collection" at bounding box center [19, 107] width 25 height 25
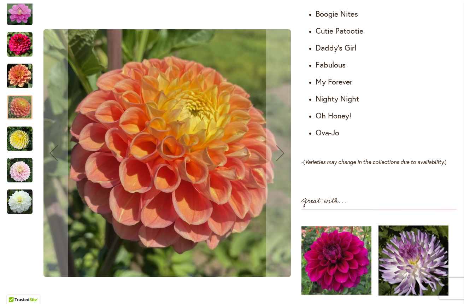
click at [21, 147] on img "Cut Flower Collection" at bounding box center [19, 138] width 25 height 25
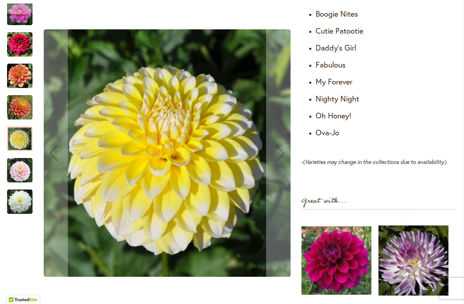
click at [18, 173] on img "Cut Flower Collection" at bounding box center [19, 170] width 25 height 25
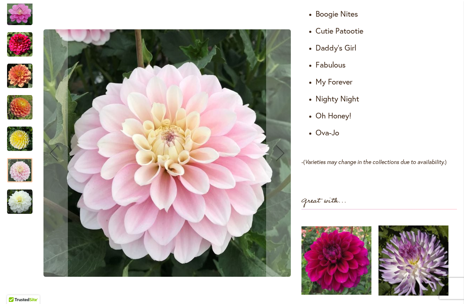
click at [17, 203] on img "Cut Flower Collection" at bounding box center [19, 201] width 25 height 25
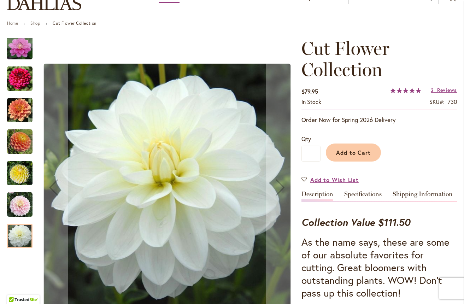
scroll to position [72, 0]
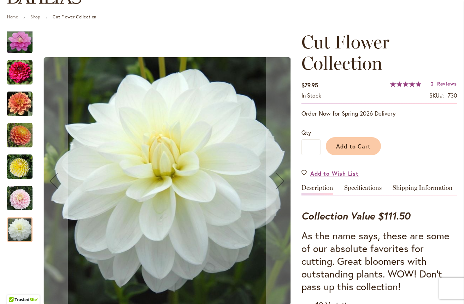
click at [20, 204] on img "Cut Flower Collection" at bounding box center [19, 198] width 25 height 25
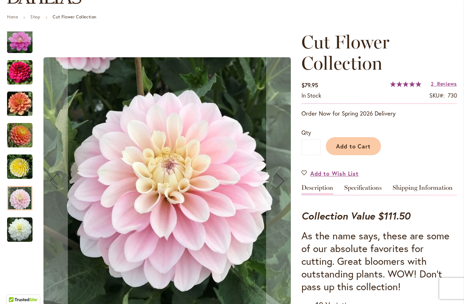
click at [20, 171] on img "Cut Flower Collection" at bounding box center [19, 166] width 25 height 25
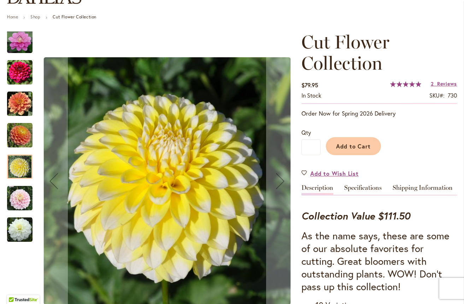
click at [22, 135] on img "Cut Flower Collection" at bounding box center [19, 135] width 25 height 25
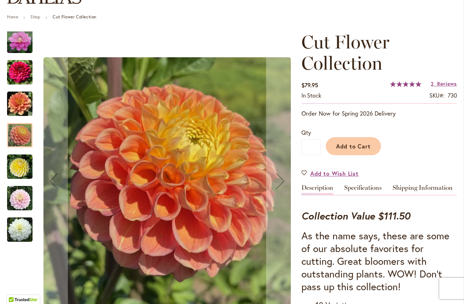
click at [21, 103] on img "Cut Flower Collection" at bounding box center [19, 103] width 25 height 25
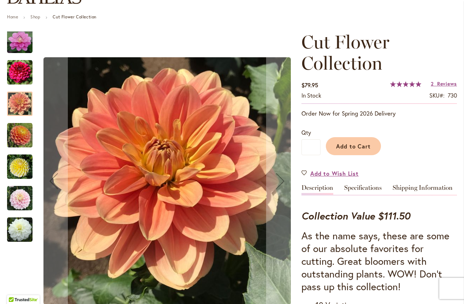
click at [22, 74] on img "Cut Flower Collection" at bounding box center [19, 72] width 25 height 25
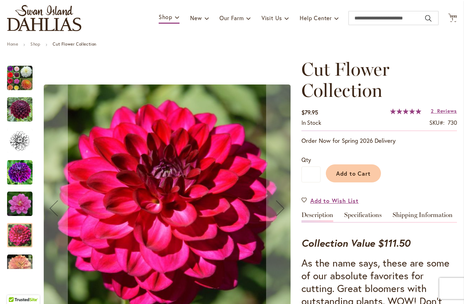
scroll to position [44, 0]
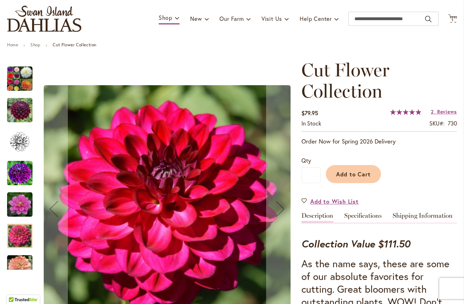
click at [17, 112] on img "Cut Flower Collection" at bounding box center [19, 110] width 25 height 25
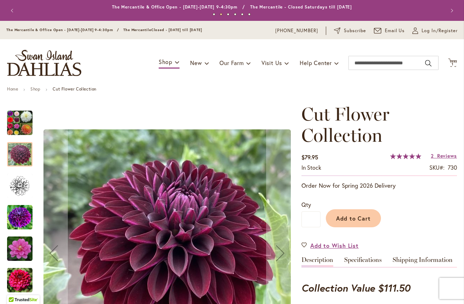
scroll to position [0, 0]
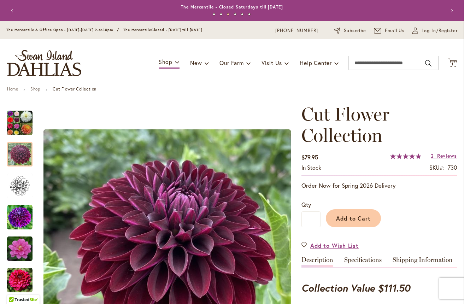
click at [109, 51] on div "Toggle Nav Shop Dahlia Tubers Collections Fresh Cut Dahlias Gardening Supplies …" at bounding box center [232, 62] width 464 height 47
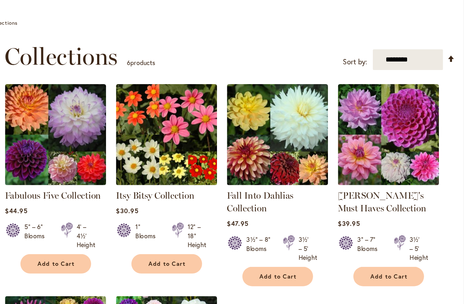
scroll to position [52, 0]
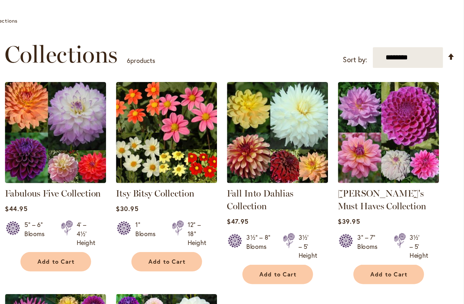
click at [104, 105] on img at bounding box center [145, 124] width 83 height 83
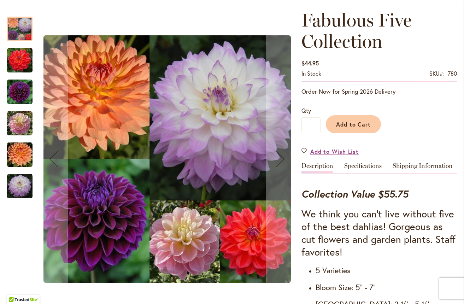
scroll to position [105, 0]
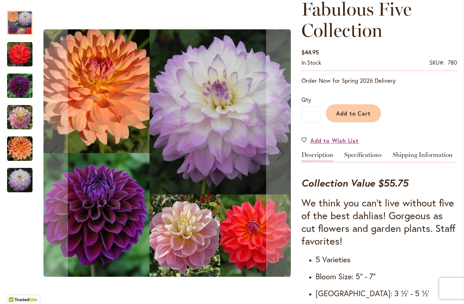
click at [18, 51] on img "COOPER BLAINE" at bounding box center [19, 54] width 25 height 25
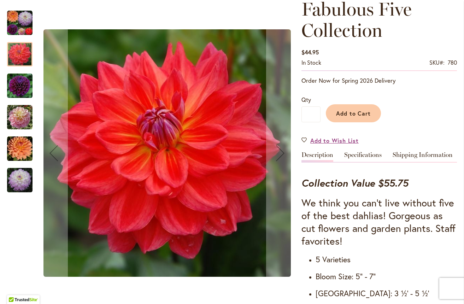
click at [18, 86] on img "DIVA" at bounding box center [19, 85] width 25 height 25
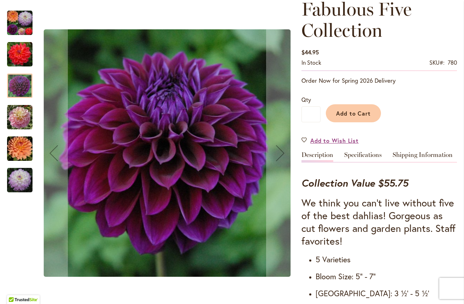
click at [22, 118] on img "GABBIE'S WISH" at bounding box center [19, 117] width 25 height 25
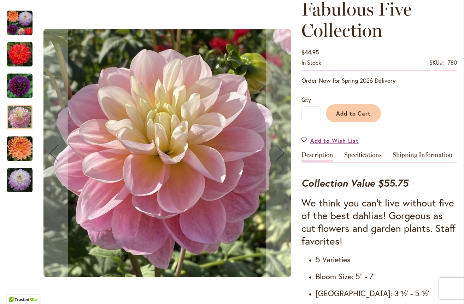
click at [25, 150] on img "GABRIELLE MARIE" at bounding box center [19, 148] width 25 height 25
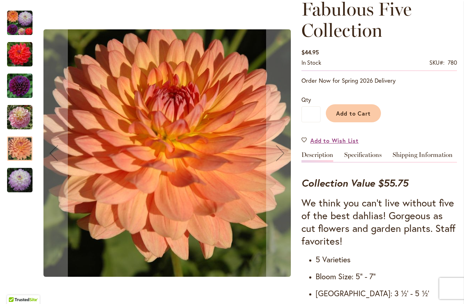
click at [20, 181] on img "MIKAYLA MIRANDA" at bounding box center [19, 180] width 25 height 25
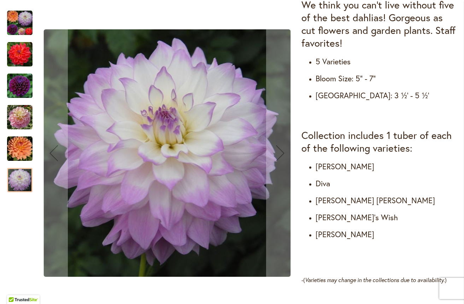
scroll to position [303, 0]
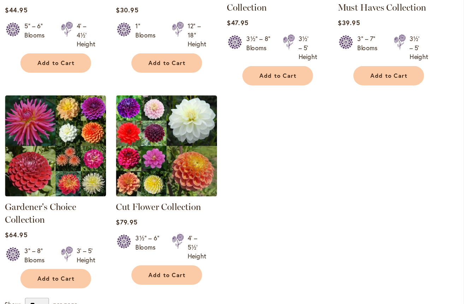
scroll to position [210, 0]
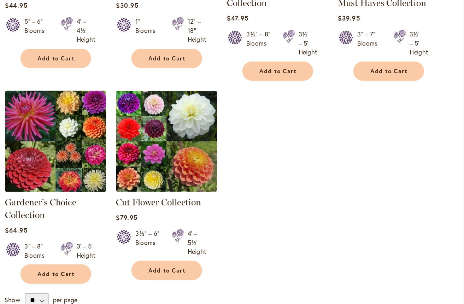
click at [104, 93] on img at bounding box center [145, 131] width 83 height 83
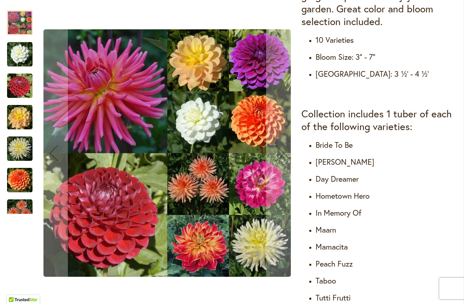
scroll to position [329, 0]
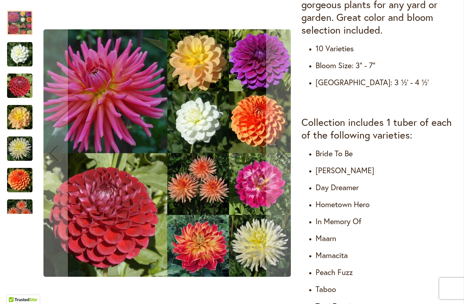
click at [18, 57] on img "BRIDE TO BE" at bounding box center [19, 54] width 25 height 25
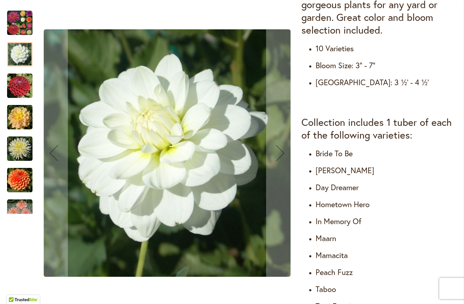
click at [24, 85] on img "CORNEL" at bounding box center [19, 85] width 25 height 25
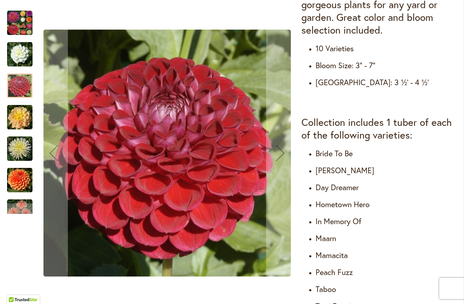
click at [25, 119] on img "DAY DREAMER" at bounding box center [19, 117] width 25 height 25
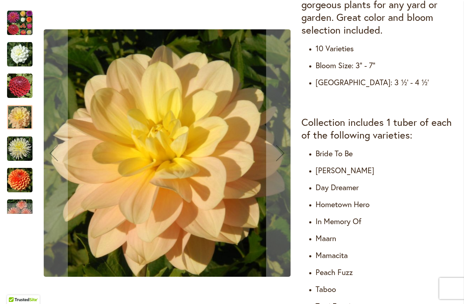
click at [23, 150] on img "IN MEMORY OF" at bounding box center [19, 148] width 25 height 25
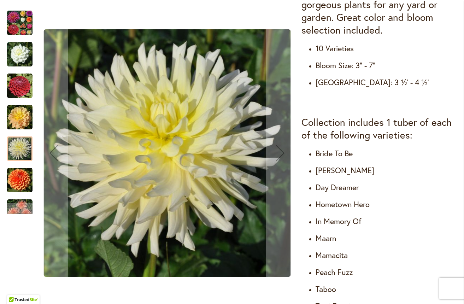
click at [20, 185] on img "MAARN" at bounding box center [19, 180] width 25 height 25
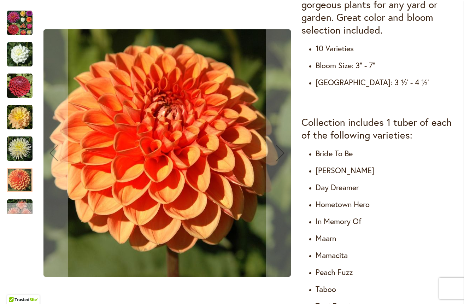
click at [16, 207] on div "Next" at bounding box center [19, 208] width 11 height 11
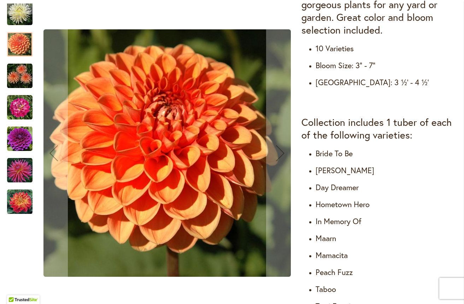
click at [18, 75] on img "PEACH FUZZ" at bounding box center [19, 75] width 25 height 25
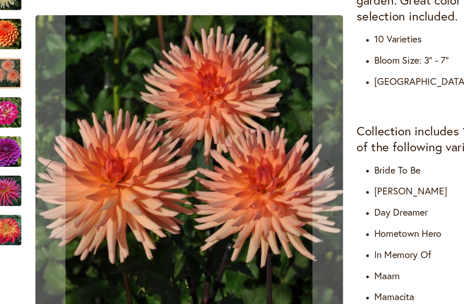
click at [10, 95] on img "MAMACITA" at bounding box center [19, 107] width 25 height 25
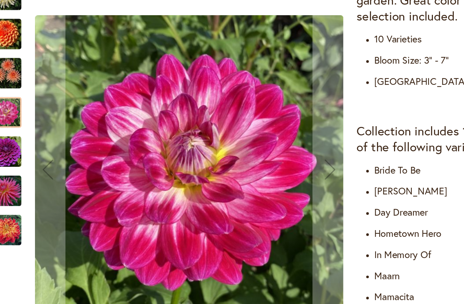
click at [10, 126] on img "TABOO" at bounding box center [19, 138] width 25 height 25
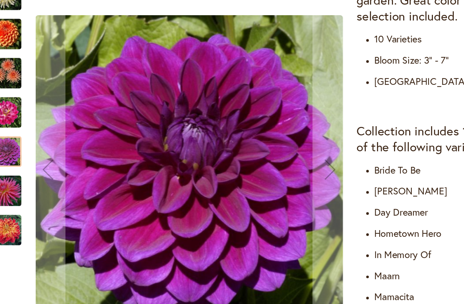
click at [10, 158] on img "TUTTI FRUTTI" at bounding box center [19, 170] width 25 height 25
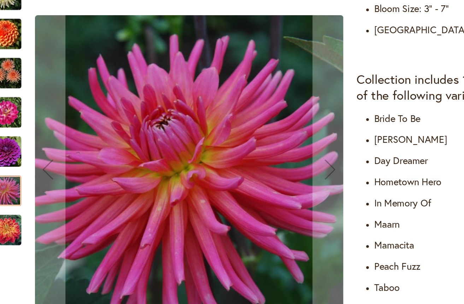
scroll to position [373, 0]
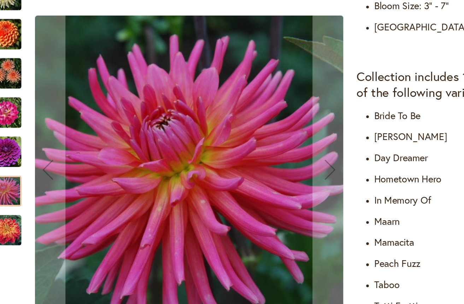
click at [7, 189] on img "HOMETOWN HERO" at bounding box center [19, 201] width 25 height 25
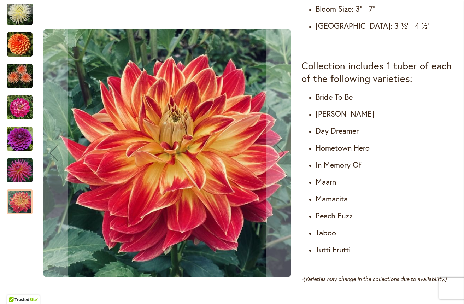
scroll to position [387, 0]
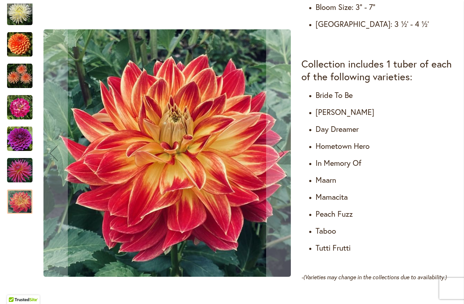
click at [20, 208] on div at bounding box center [19, 201] width 25 height 24
click at [18, 176] on img "TUTTI FRUTTI" at bounding box center [19, 170] width 25 height 25
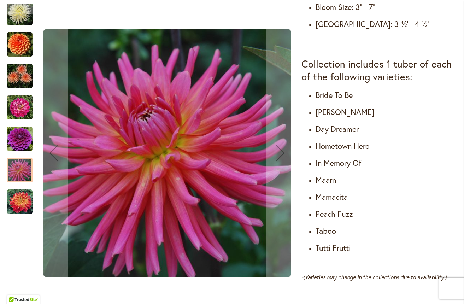
click at [23, 140] on img "TABOO" at bounding box center [19, 138] width 25 height 25
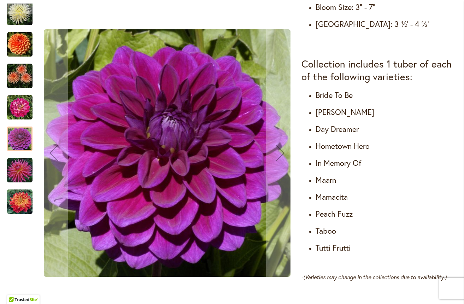
click at [25, 113] on img "MAMACITA" at bounding box center [19, 107] width 25 height 25
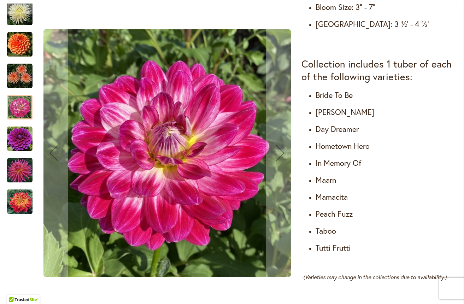
click at [23, 82] on img "PEACH FUZZ" at bounding box center [19, 75] width 25 height 25
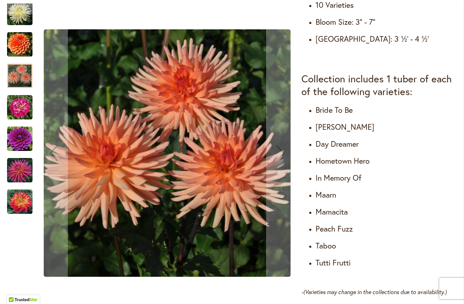
scroll to position [372, 0]
click at [20, 49] on img "MAARN" at bounding box center [19, 44] width 25 height 25
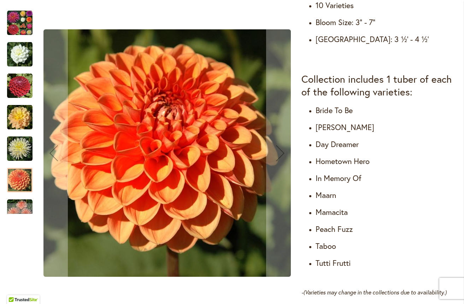
click at [18, 58] on img "BRIDE TO BE" at bounding box center [19, 54] width 25 height 25
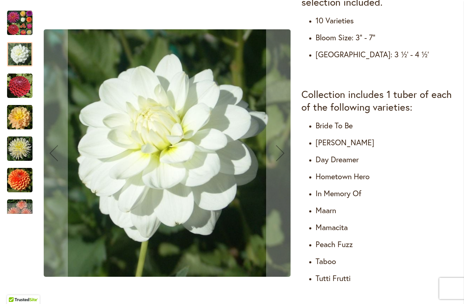
scroll to position [356, 0]
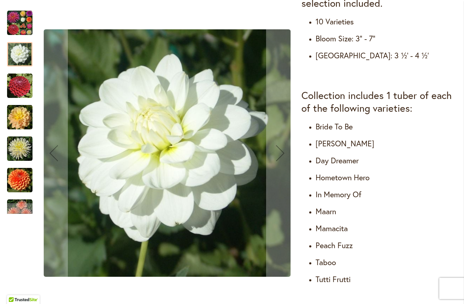
click at [22, 26] on img "Gardener's Choice Collection" at bounding box center [19, 22] width 25 height 25
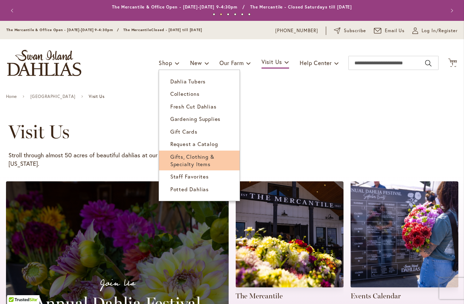
click at [192, 165] on span "Gifts, Clothing & Specialty Items" at bounding box center [192, 160] width 44 height 14
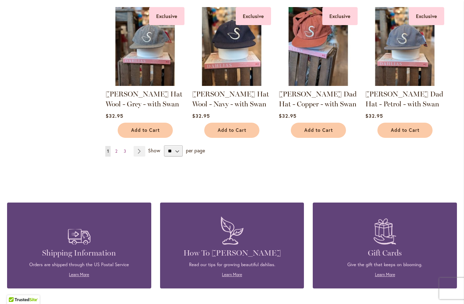
scroll to position [592, 0]
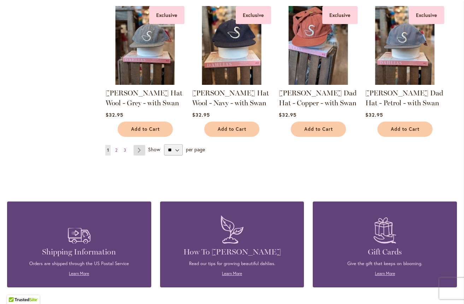
click at [139, 148] on link "Page Next" at bounding box center [140, 150] width 12 height 11
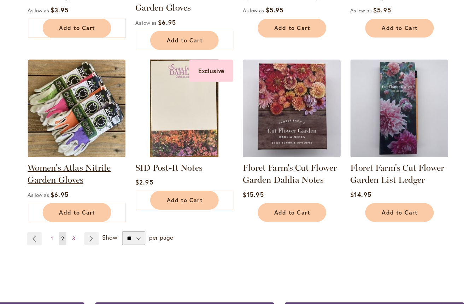
scroll to position [499, 0]
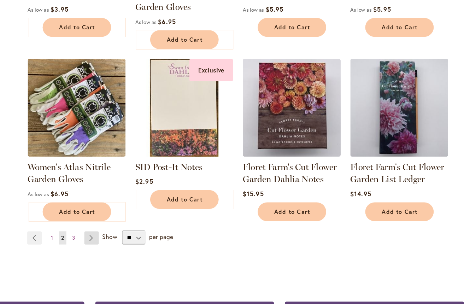
click at [151, 218] on link "Page Next" at bounding box center [157, 223] width 12 height 11
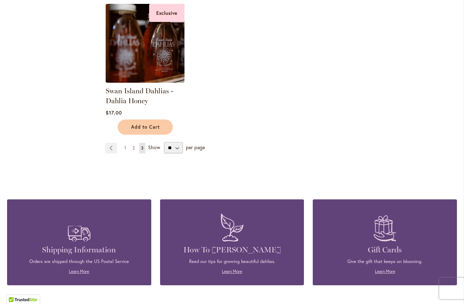
scroll to position [429, 0]
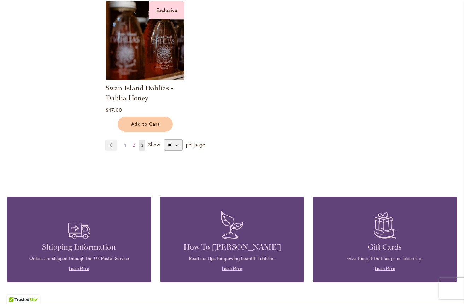
click at [126, 145] on link "Page 1" at bounding box center [125, 145] width 5 height 11
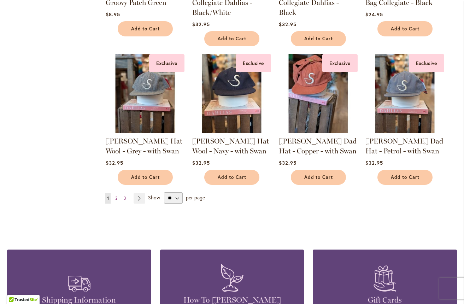
scroll to position [545, 0]
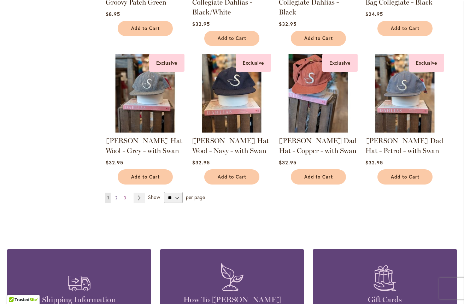
click at [118, 195] on link "Page 2" at bounding box center [116, 198] width 6 height 11
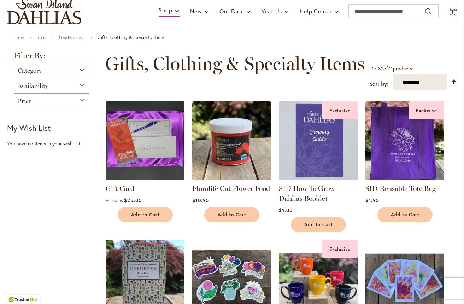
scroll to position [57, 0]
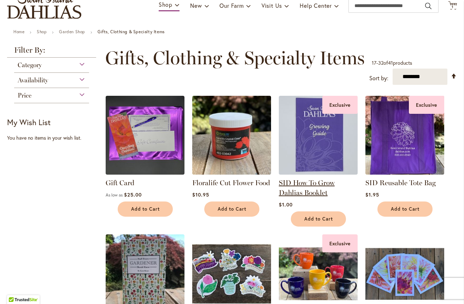
click at [311, 189] on link "SID How To Grow Dahlias Booklet" at bounding box center [307, 188] width 56 height 18
click at [311, 181] on link "SID How To Grow Dahlias Booklet" at bounding box center [307, 188] width 56 height 18
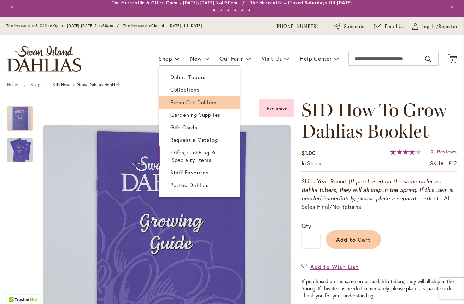
click at [187, 99] on span "Fresh Cut Dahlias" at bounding box center [193, 102] width 46 height 7
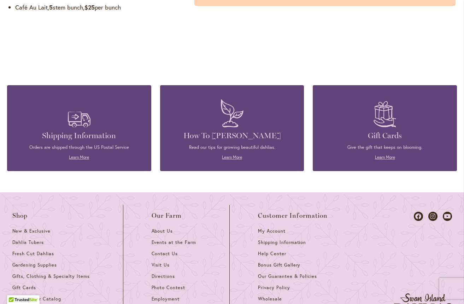
scroll to position [754, 0]
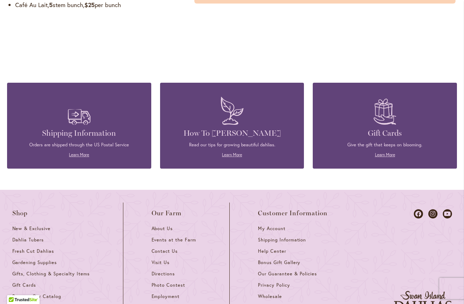
click at [256, 142] on p "Read our tips for growing beautiful dahlias." at bounding box center [232, 145] width 123 height 6
click at [231, 152] on link "Learn More" at bounding box center [232, 154] width 20 height 5
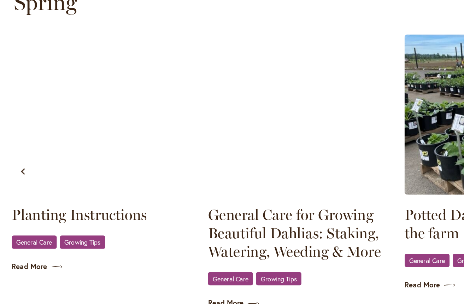
scroll to position [0, 608]
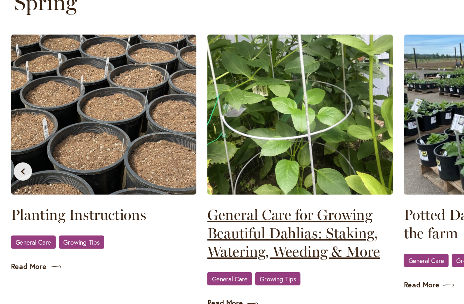
click at [241, 201] on link "General Care for Growing Beautiful Dahlias: Staking, Watering, Weeding & More" at bounding box center [232, 222] width 144 height 42
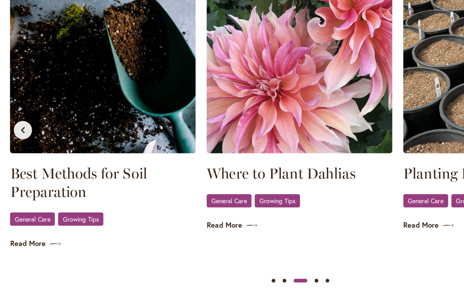
scroll to position [0, 304]
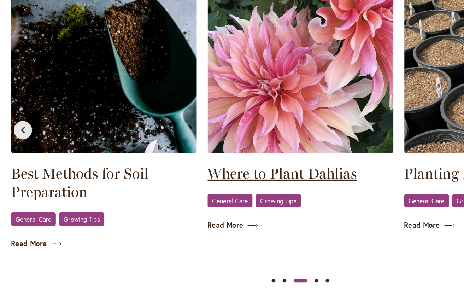
click at [213, 169] on link "Where to Plant Dahlias" at bounding box center [232, 176] width 144 height 14
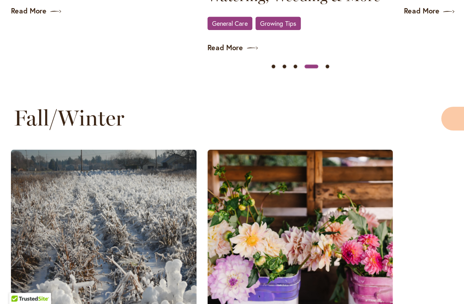
scroll to position [849, 0]
